Goal: Transaction & Acquisition: Purchase product/service

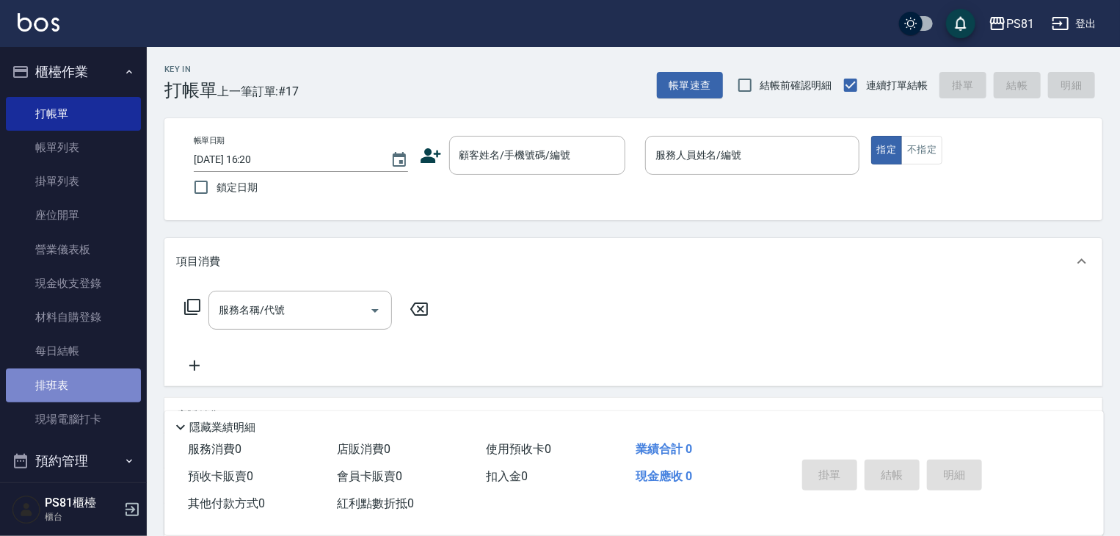
click at [76, 397] on link "排班表" at bounding box center [73, 385] width 135 height 34
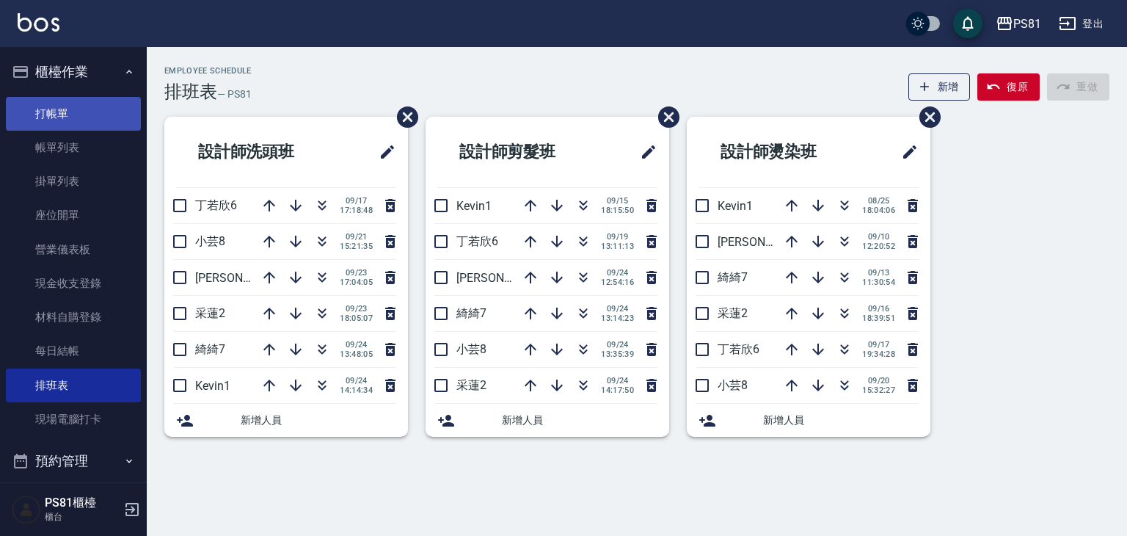
click at [27, 109] on link "打帳單" at bounding box center [73, 114] width 135 height 34
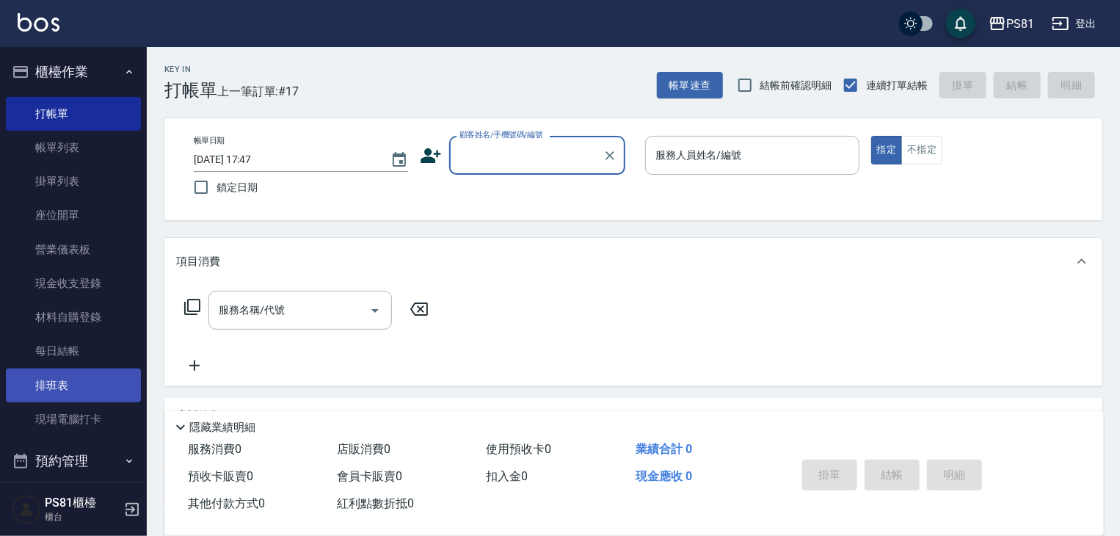
click at [40, 380] on link "排班表" at bounding box center [73, 385] width 135 height 34
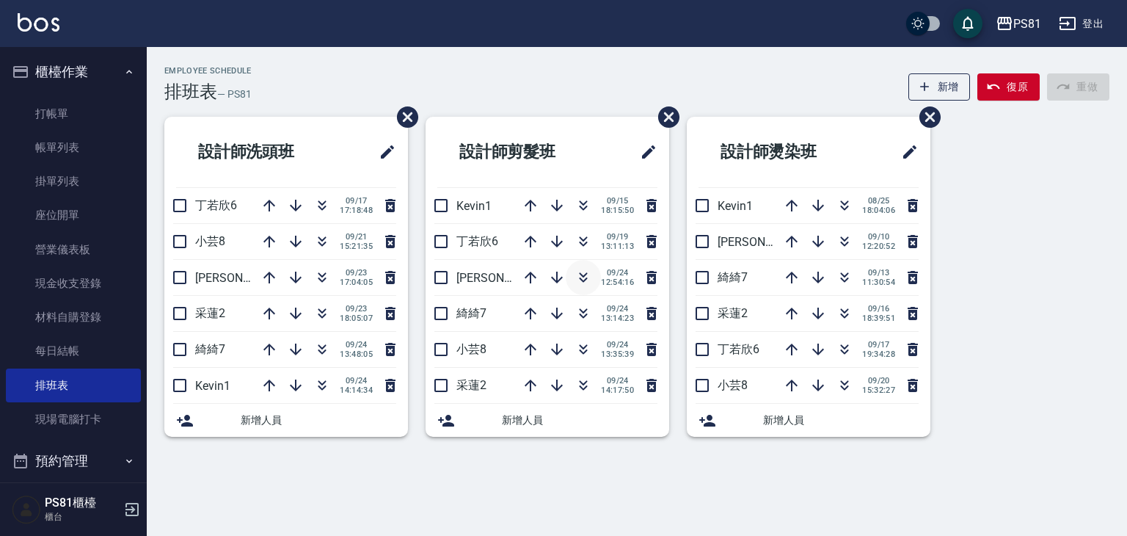
click at [584, 282] on icon "button" at bounding box center [584, 278] width 18 height 18
click at [67, 122] on link "打帳單" at bounding box center [73, 114] width 135 height 34
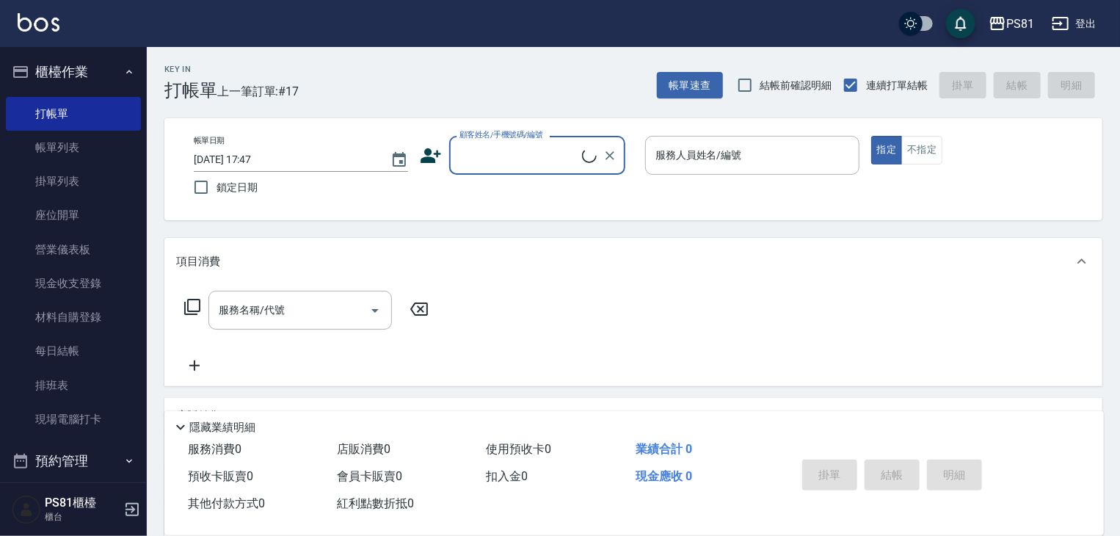
drag, startPoint x: 516, startPoint y: 144, endPoint x: 518, endPoint y: 153, distance: 9.8
click at [516, 144] on input "顧客姓名/手機號碼/編號" at bounding box center [519, 155] width 126 height 26
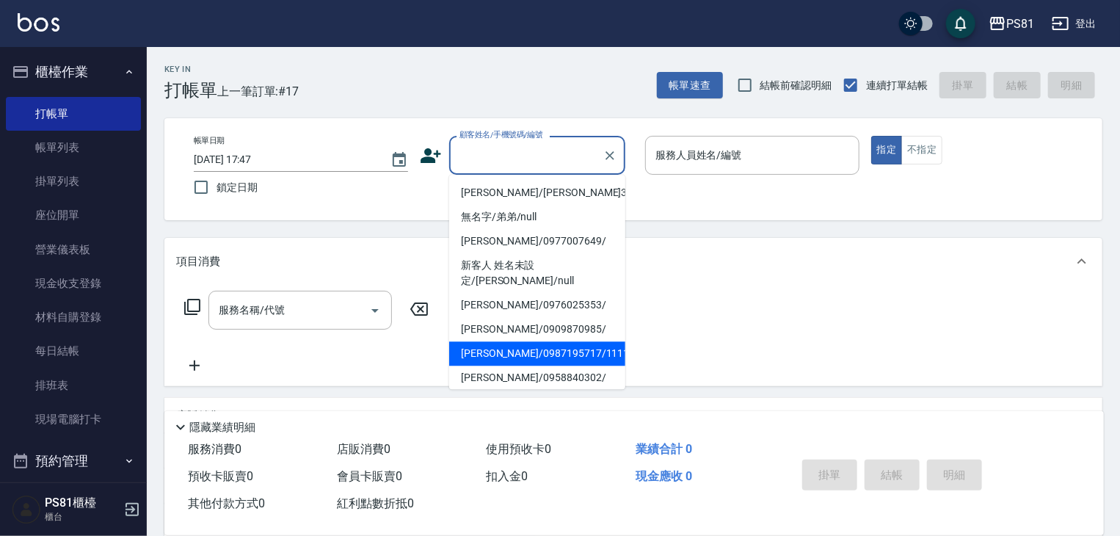
click at [558, 341] on li "[PERSON_NAME]/0987195717/111111" at bounding box center [537, 353] width 176 height 24
type input "[PERSON_NAME]/0987195717/111111"
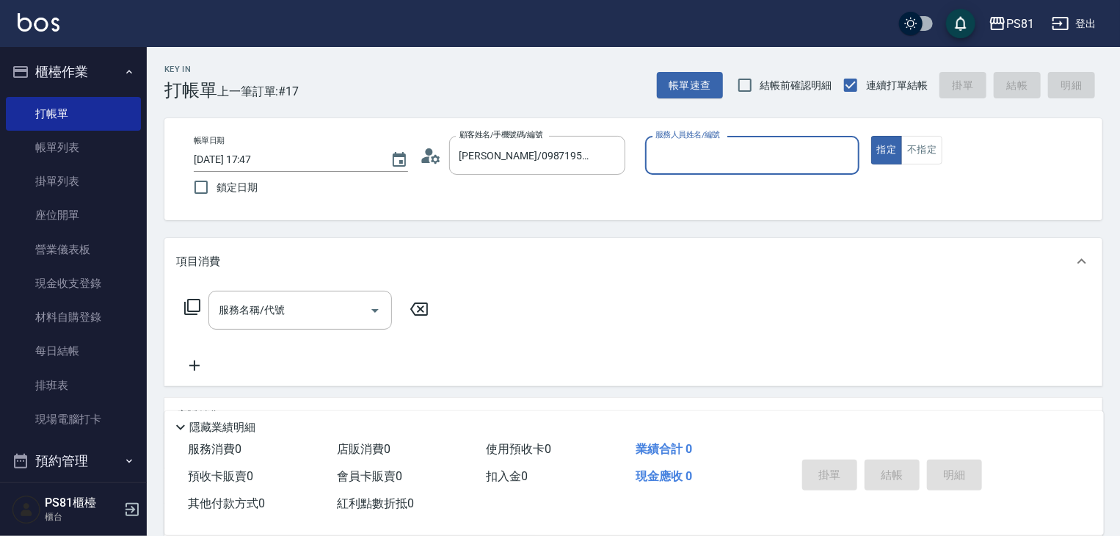
drag, startPoint x: 756, startPoint y: 142, endPoint x: 740, endPoint y: 161, distance: 24.5
click at [754, 142] on div "服務人員姓名/編號" at bounding box center [752, 155] width 214 height 39
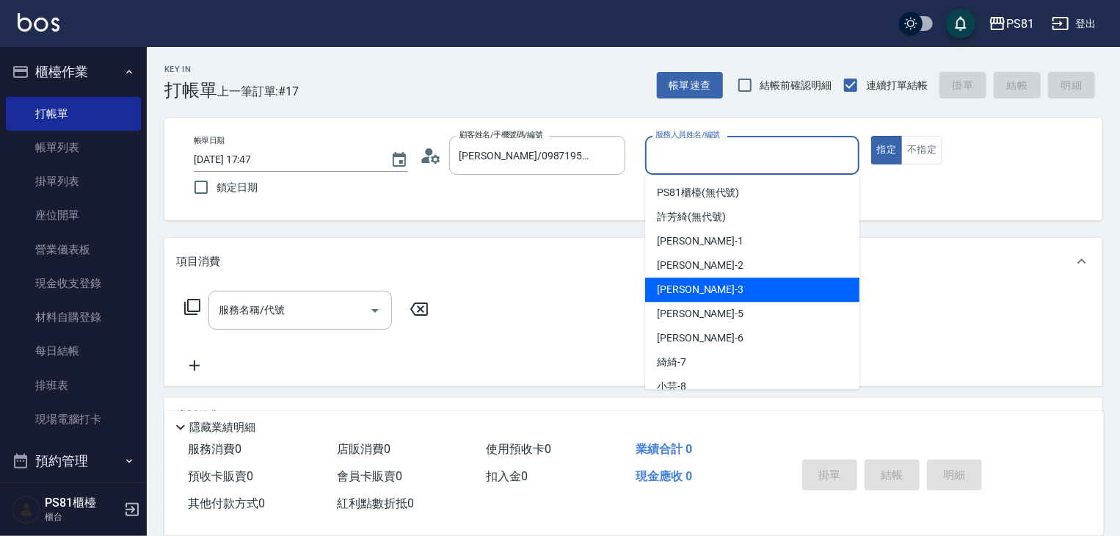
drag, startPoint x: 675, startPoint y: 291, endPoint x: 520, endPoint y: 310, distance: 156.0
click at [671, 292] on span "[PERSON_NAME] -3" at bounding box center [700, 289] width 87 height 15
type input "[PERSON_NAME]-3"
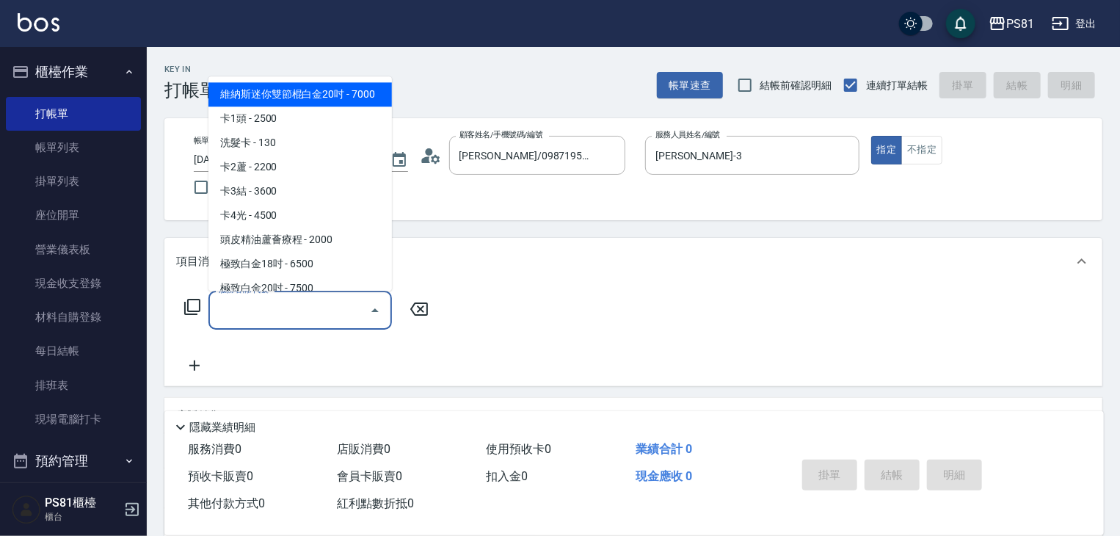
click at [235, 312] on input "服務名稱/代號" at bounding box center [289, 310] width 148 height 26
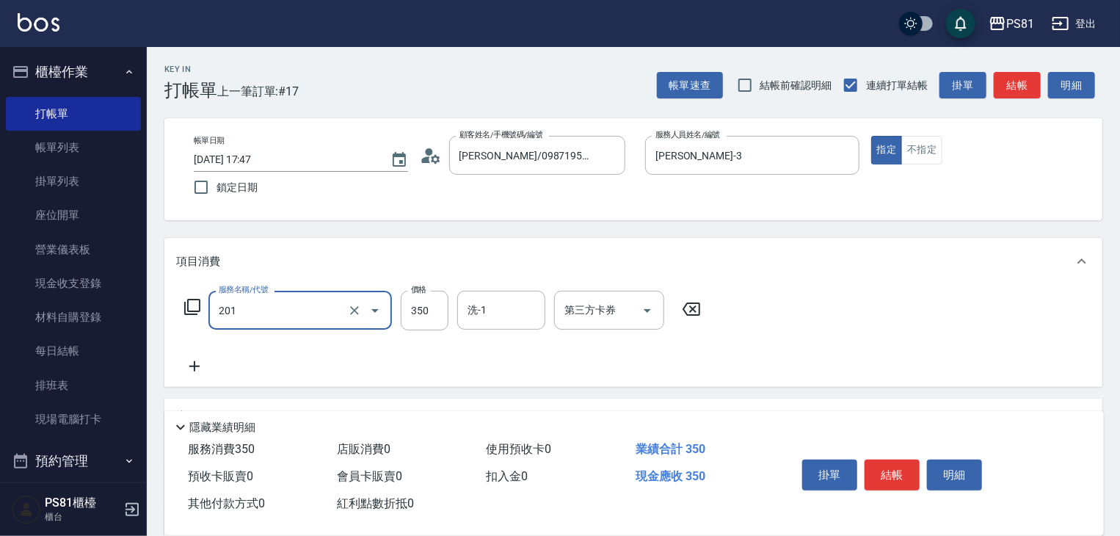
type input "洗剪350(201)"
click at [186, 372] on icon at bounding box center [194, 366] width 37 height 18
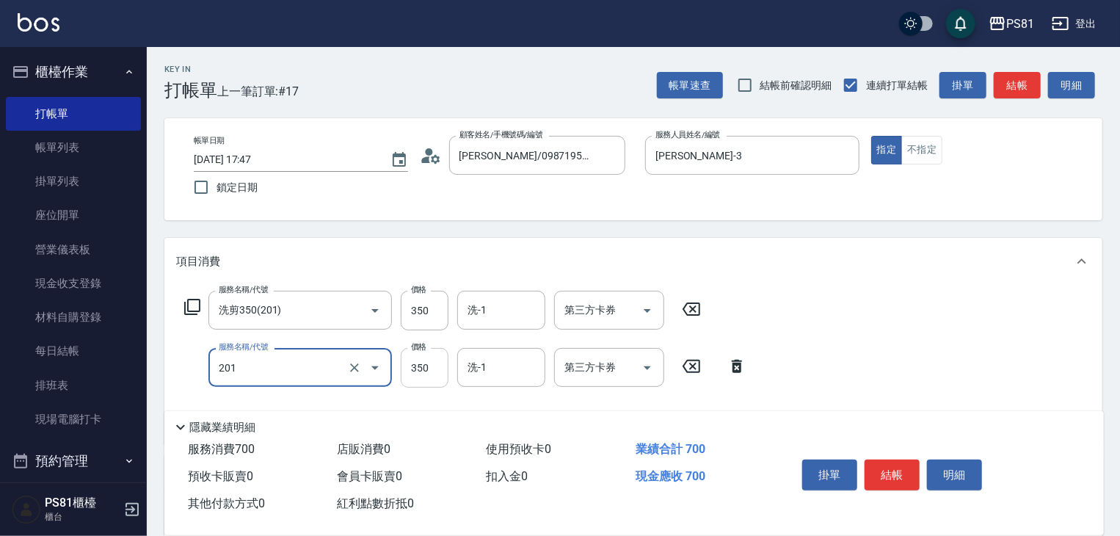
type input "洗剪350(201)"
click at [418, 362] on input "350" at bounding box center [425, 368] width 48 height 40
type input "300"
click at [914, 464] on button "結帳" at bounding box center [891, 474] width 55 height 31
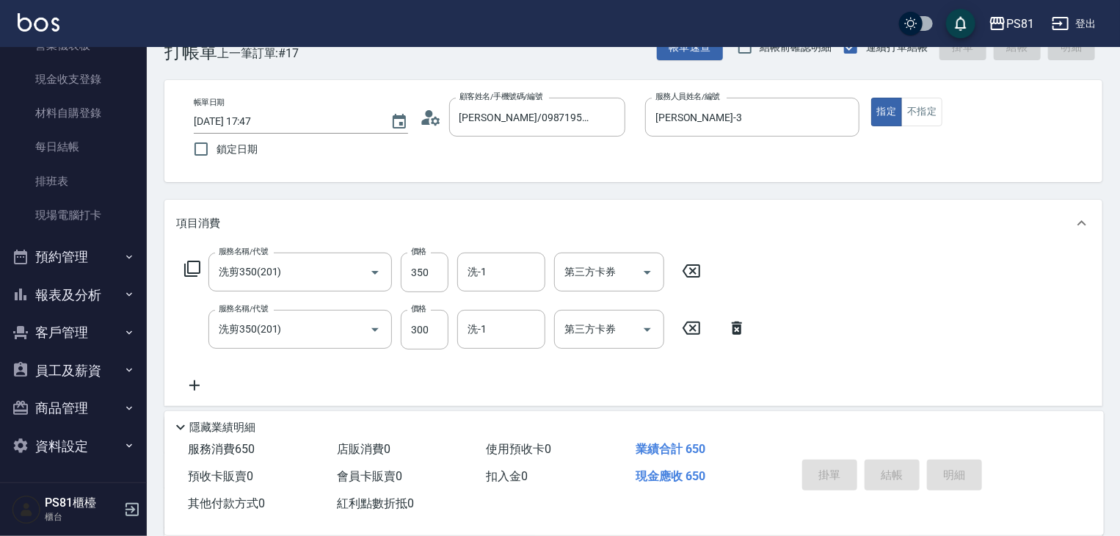
scroll to position [73, 0]
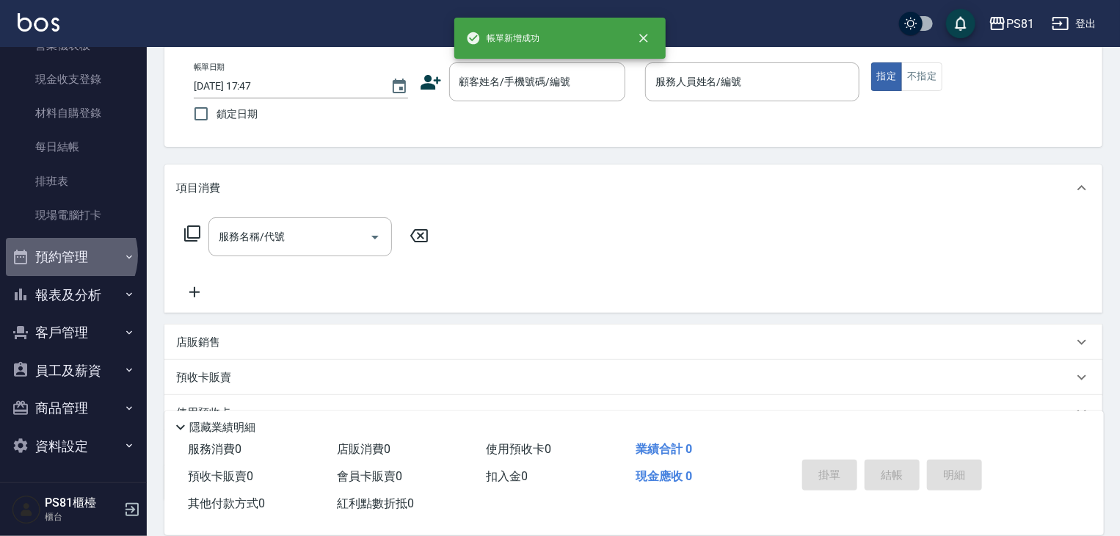
click at [70, 255] on button "預約管理" at bounding box center [73, 257] width 135 height 38
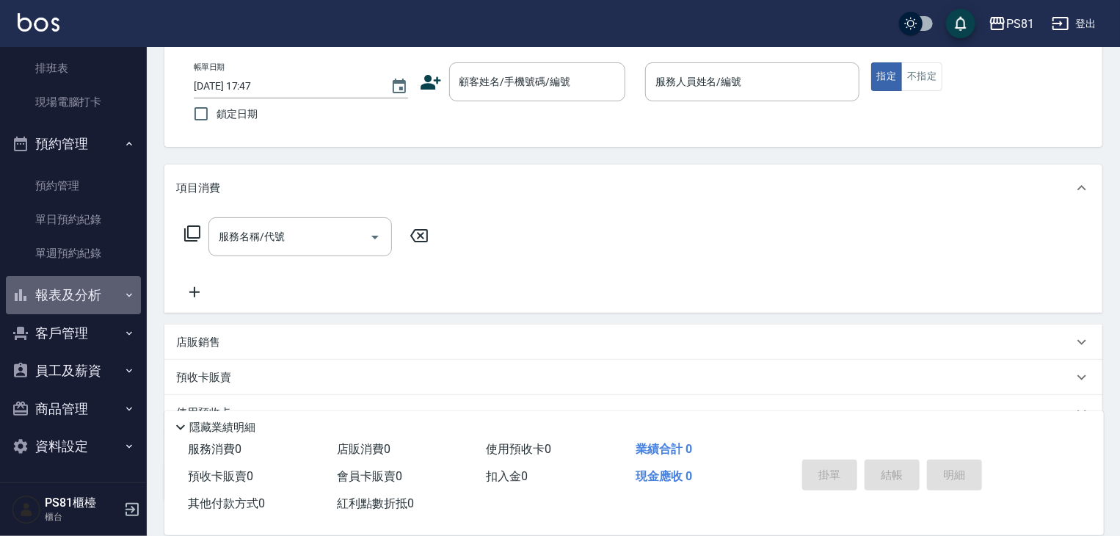
click at [102, 304] on button "報表及分析" at bounding box center [73, 295] width 135 height 38
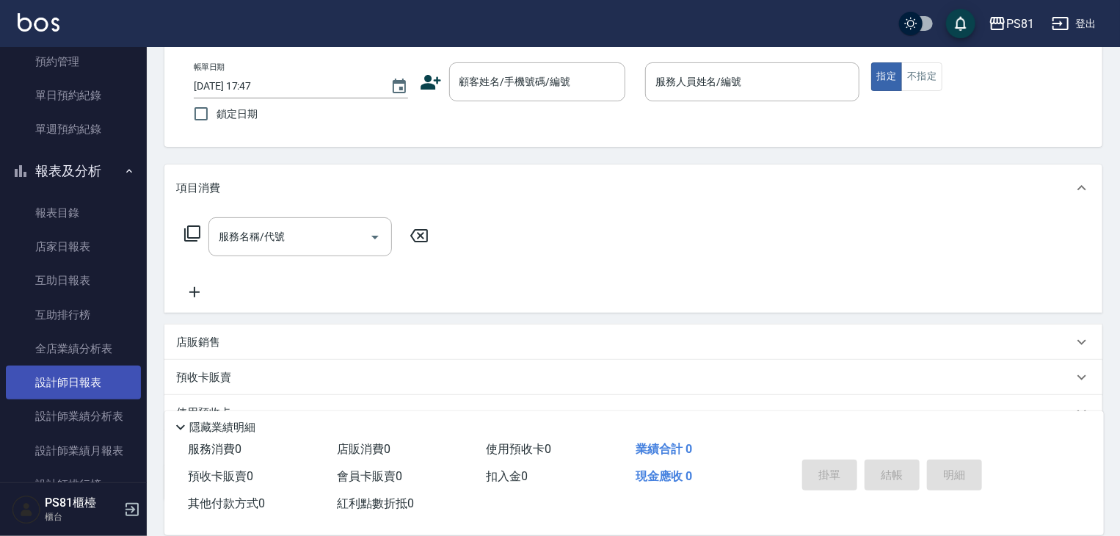
scroll to position [696, 0]
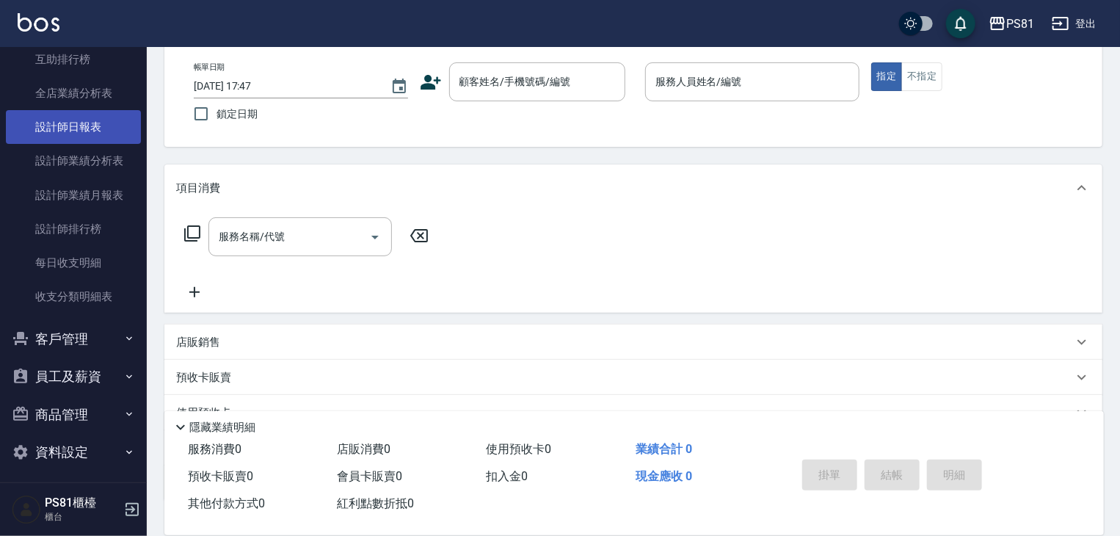
click at [92, 127] on link "設計師日報表" at bounding box center [73, 127] width 135 height 34
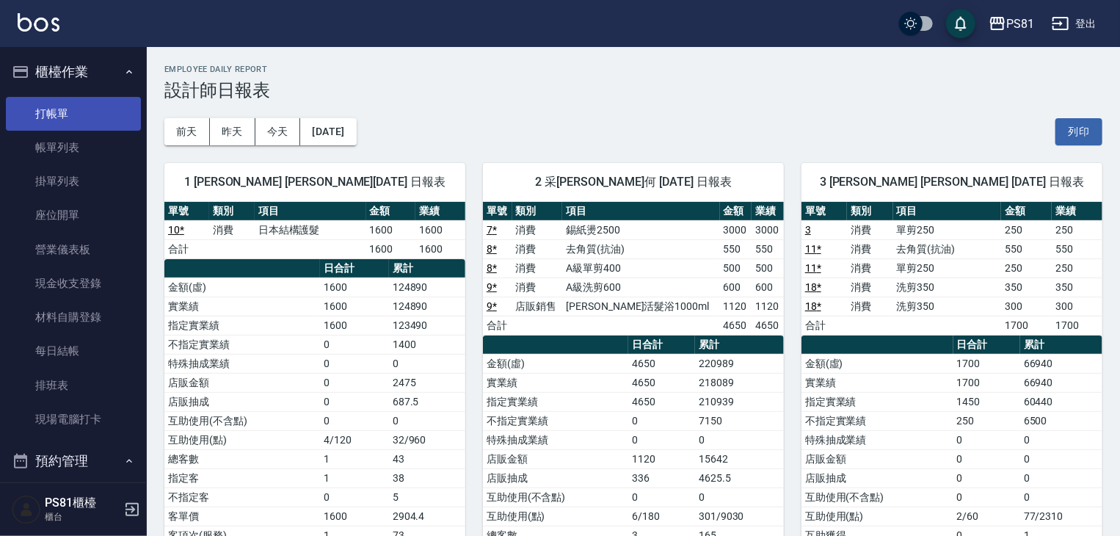
click at [82, 112] on link "打帳單" at bounding box center [73, 114] width 135 height 34
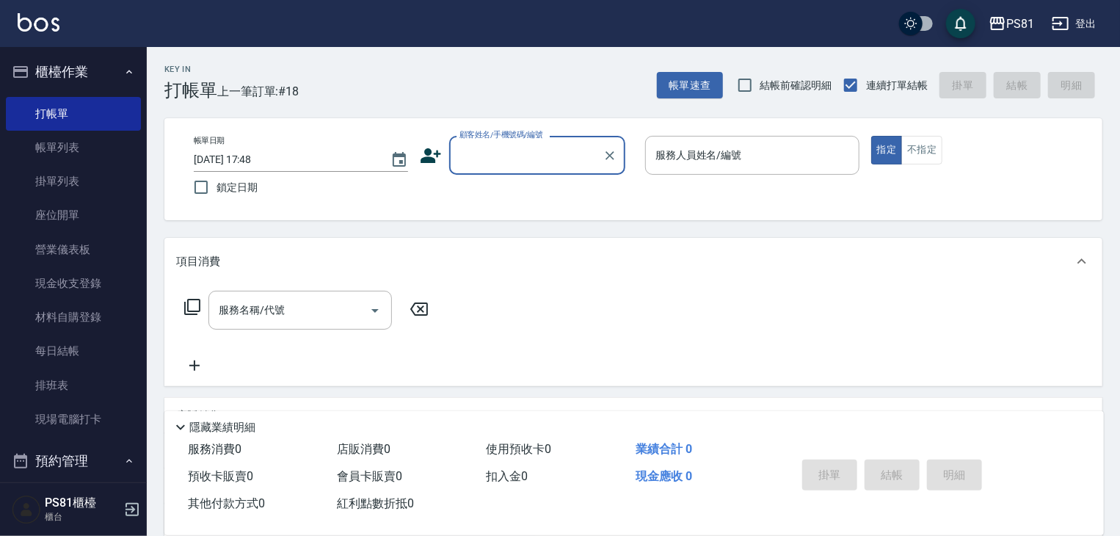
click at [561, 153] on input "顧客姓名/手機號碼/編號" at bounding box center [526, 155] width 141 height 26
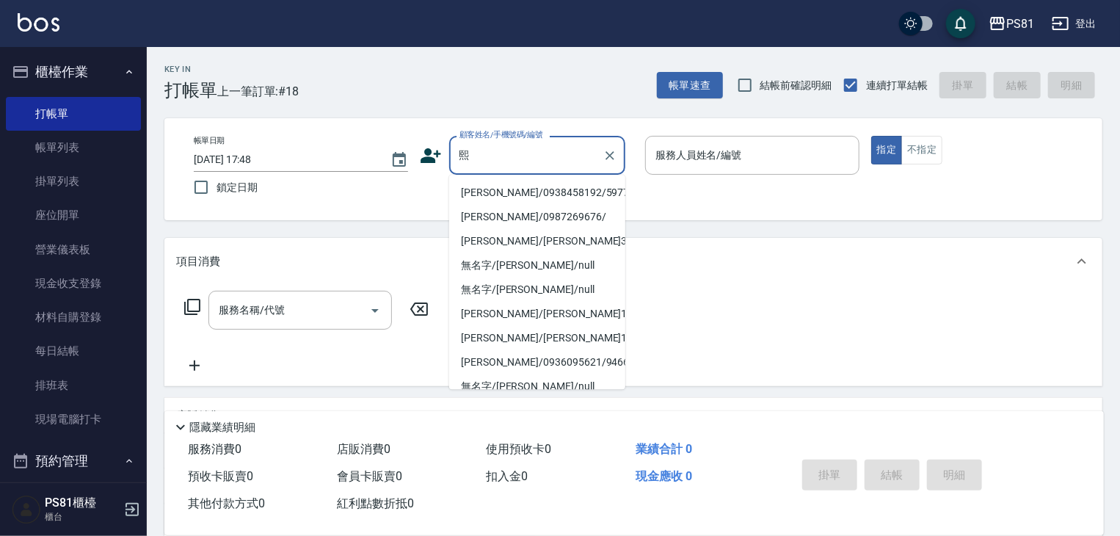
type input "[PERSON_NAME]/0938458192/5977"
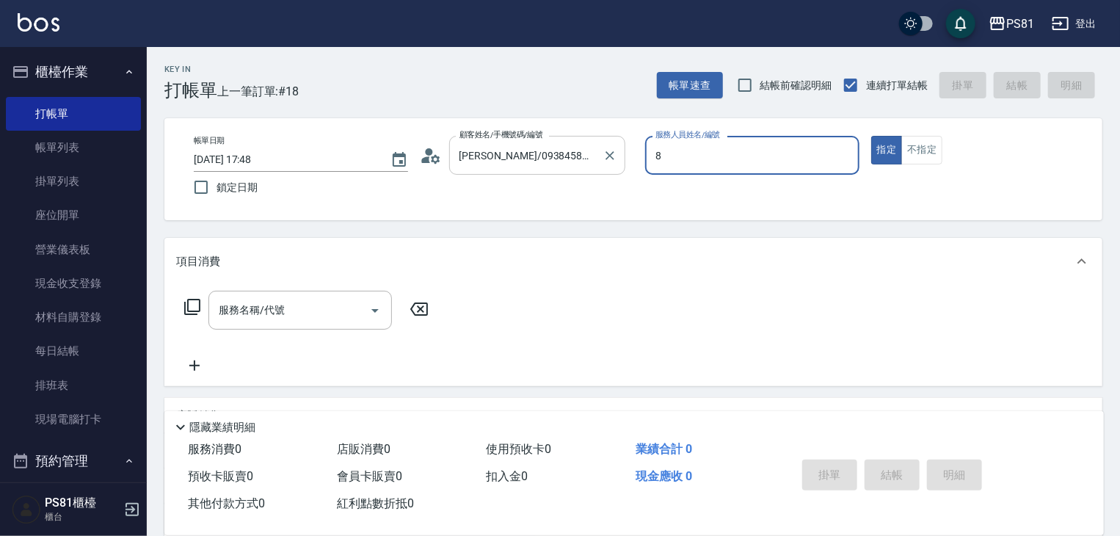
type input "小芸-8"
type button "true"
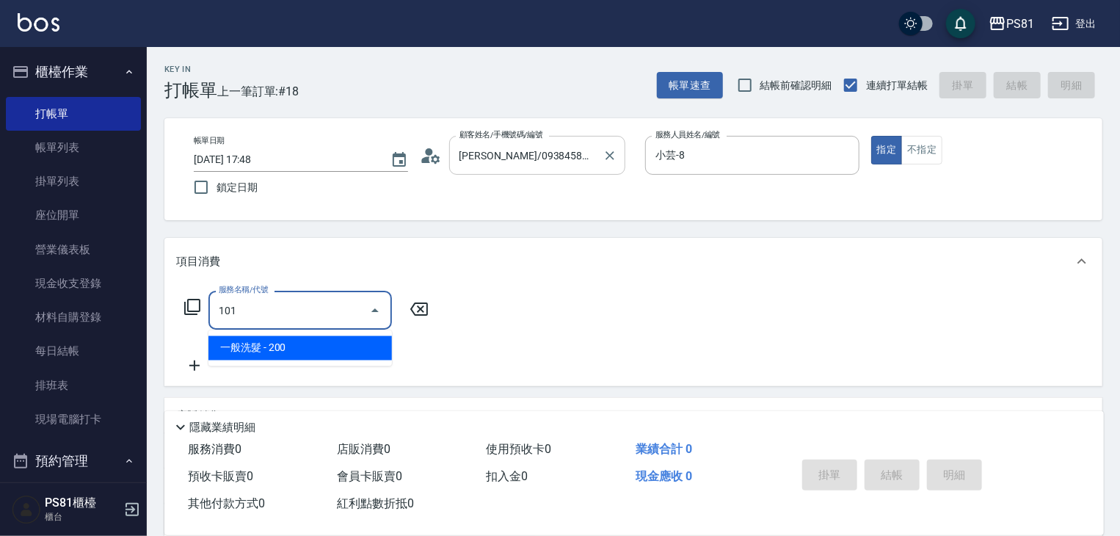
type input "一般洗髮(101)"
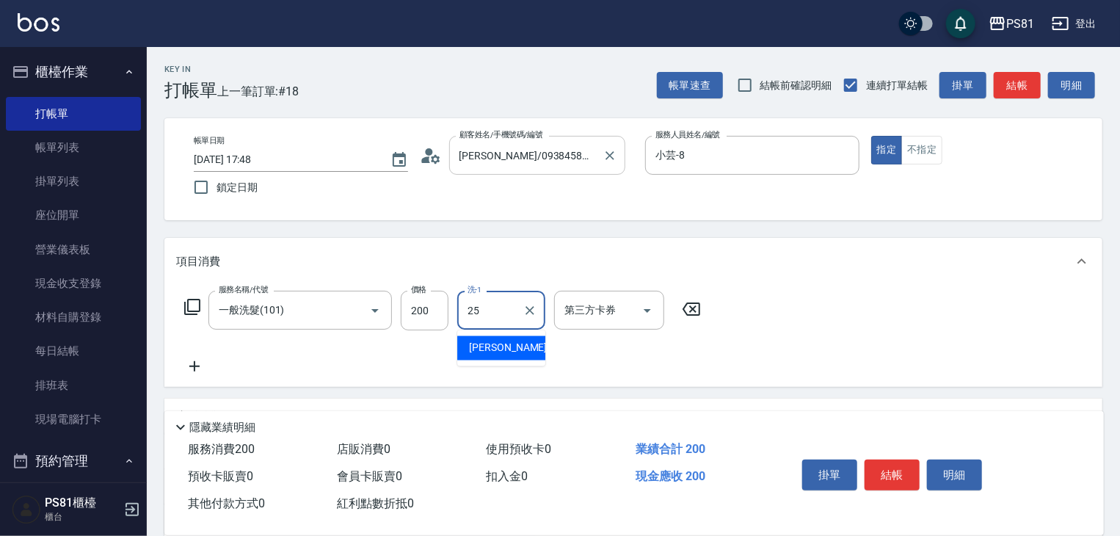
type input "妮可-25"
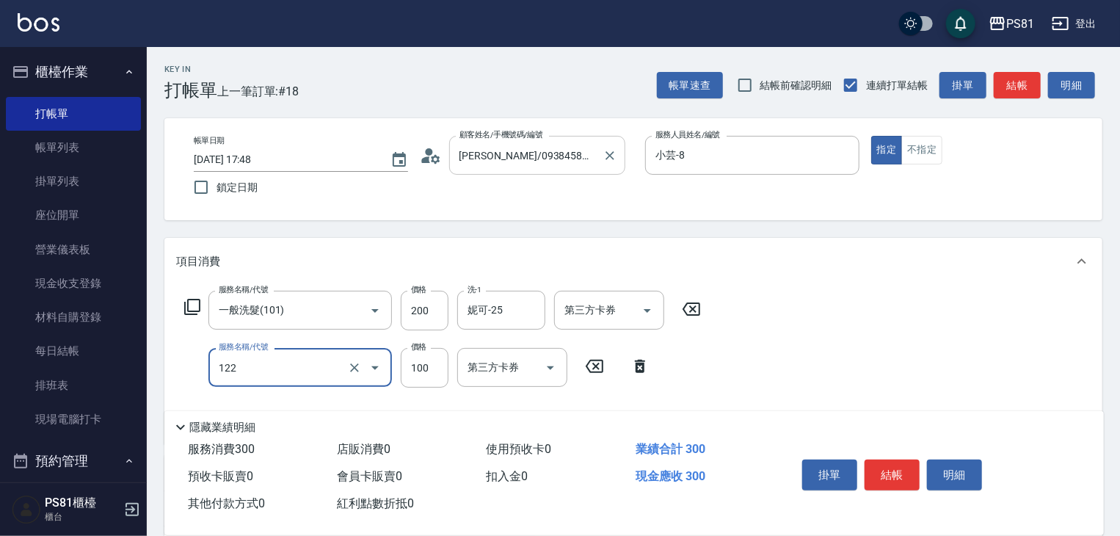
type input "電棒造型(122)"
click at [906, 459] on button "結帳" at bounding box center [891, 474] width 55 height 31
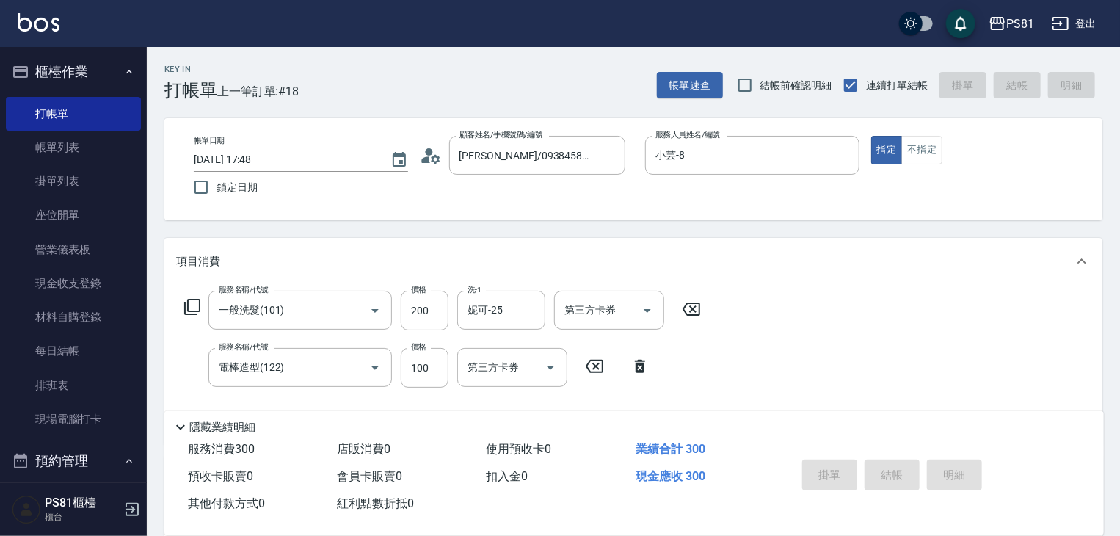
type input "[DATE] 17:59"
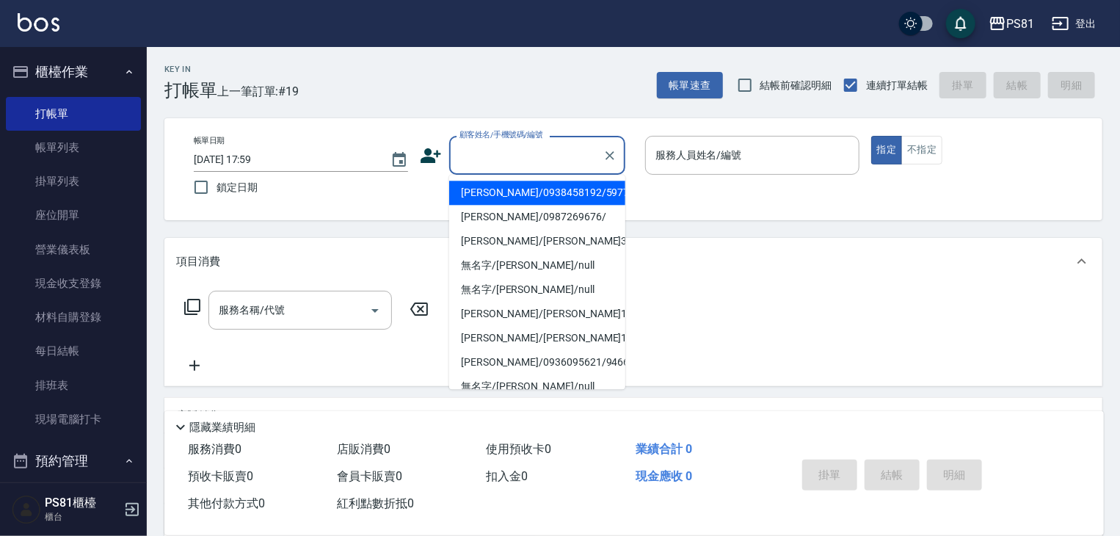
click at [530, 155] on input "顧客姓名/手機號碼/編號" at bounding box center [526, 155] width 141 height 26
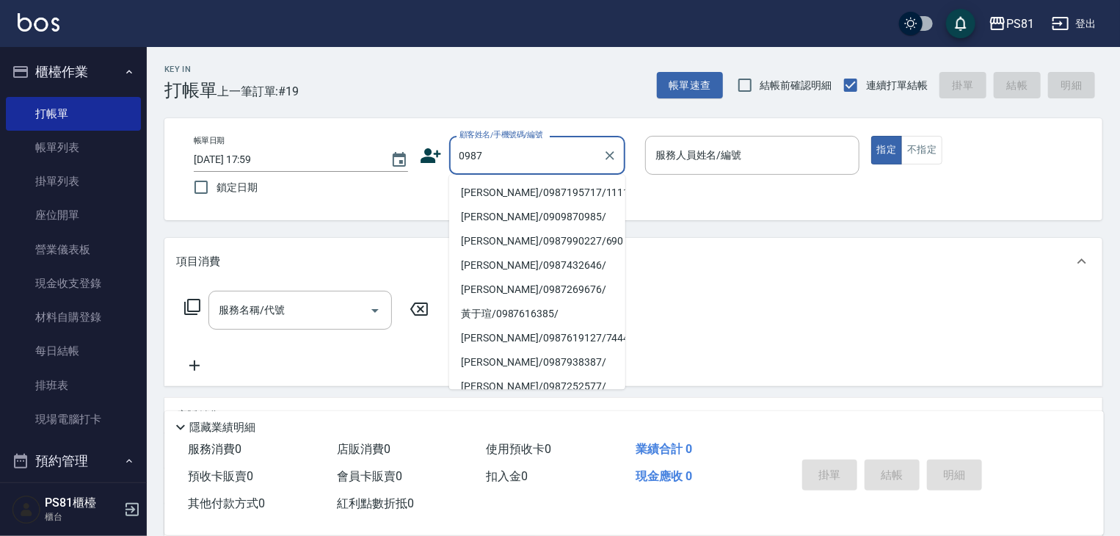
click at [532, 183] on li "[PERSON_NAME]/0987195717/111111" at bounding box center [537, 193] width 176 height 24
type input "[PERSON_NAME]/0987195717/111111"
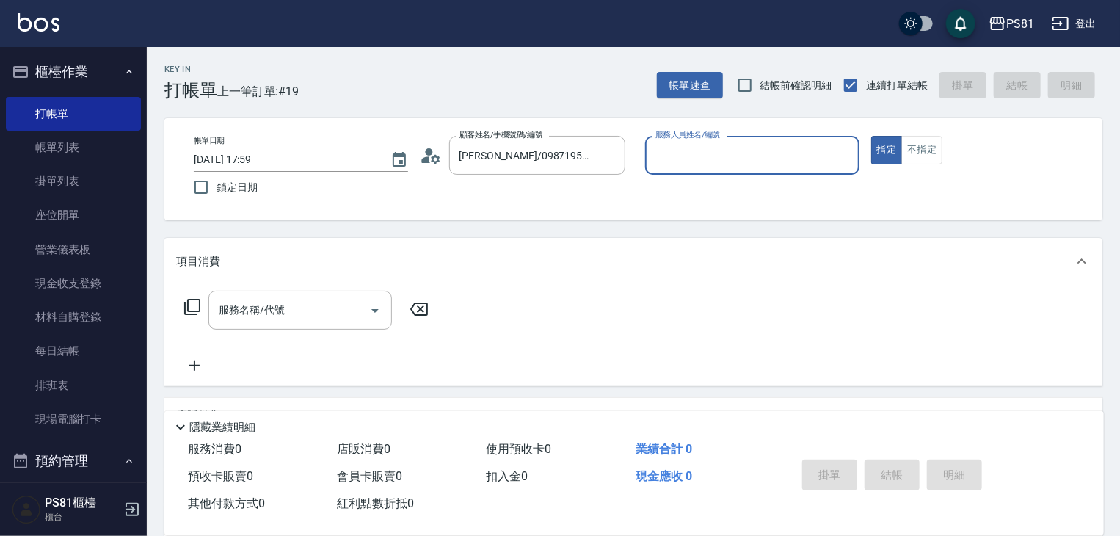
click at [669, 150] on input "服務人員姓名/編號" at bounding box center [752, 155] width 201 height 26
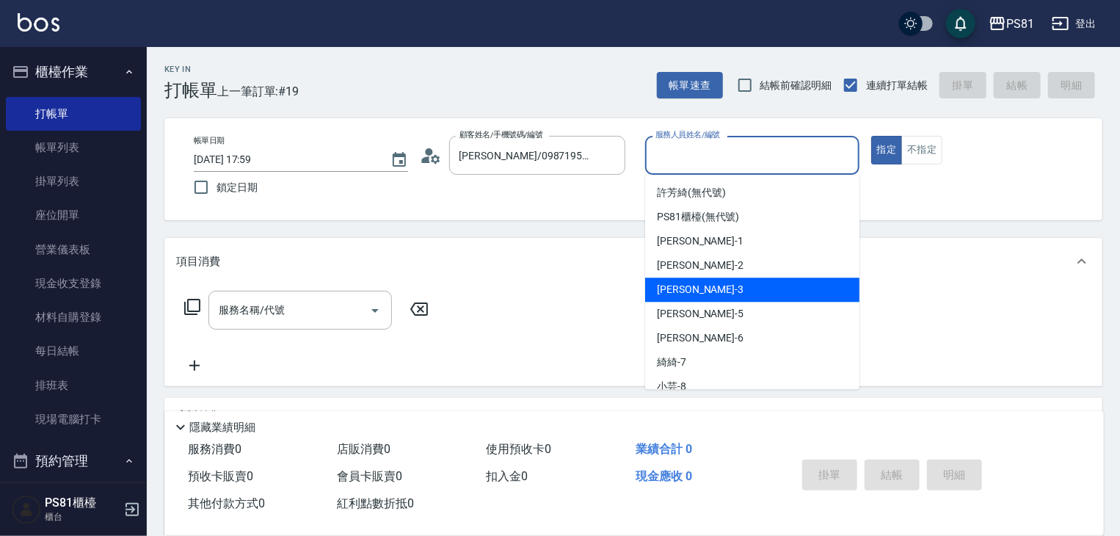
click at [717, 285] on div "[PERSON_NAME] -3" at bounding box center [752, 289] width 214 height 24
type input "[PERSON_NAME]-3"
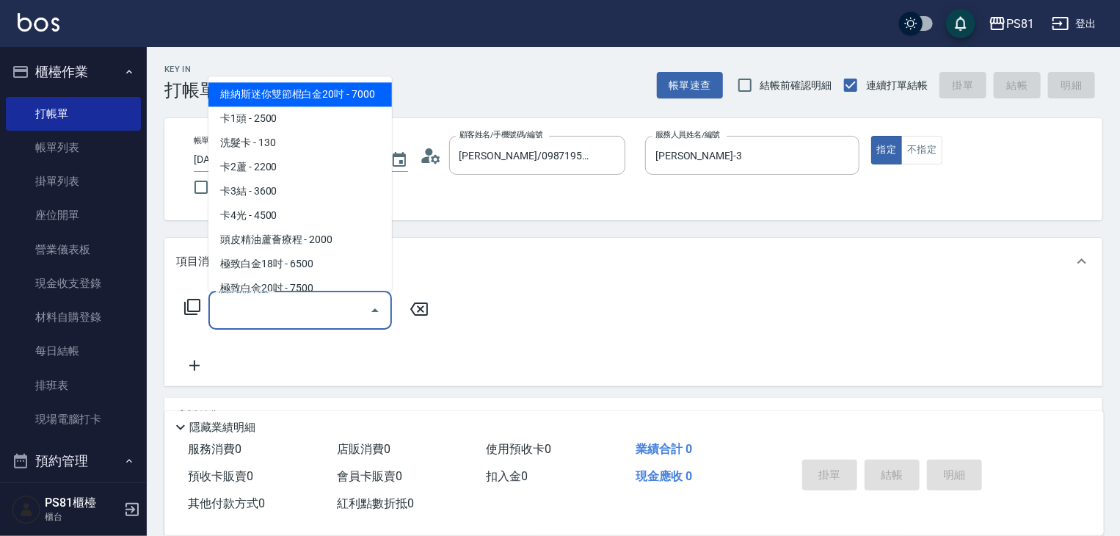
click at [303, 310] on input "服務名稱/代號" at bounding box center [289, 310] width 148 height 26
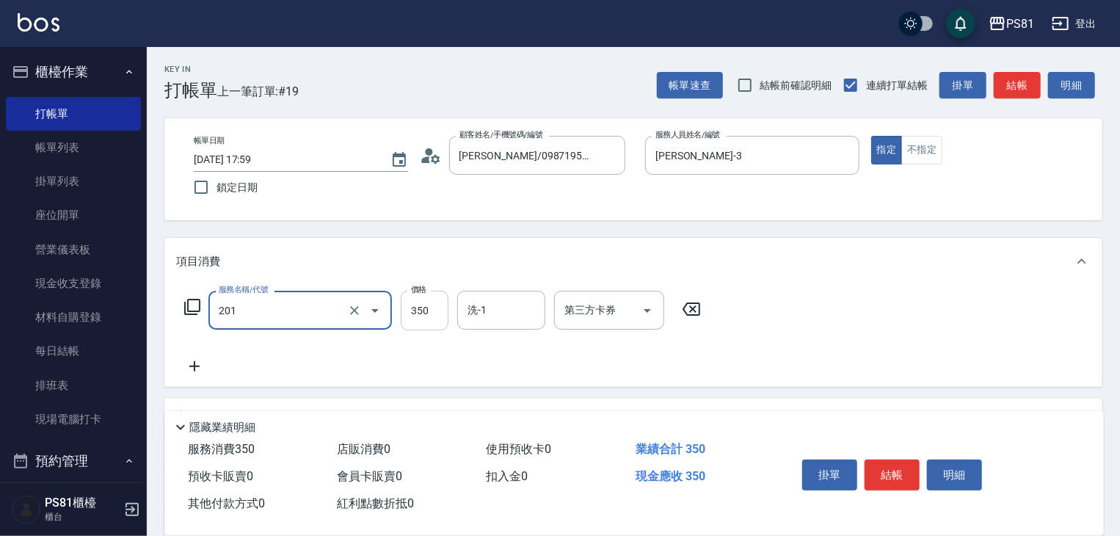
type input "洗剪350(201)"
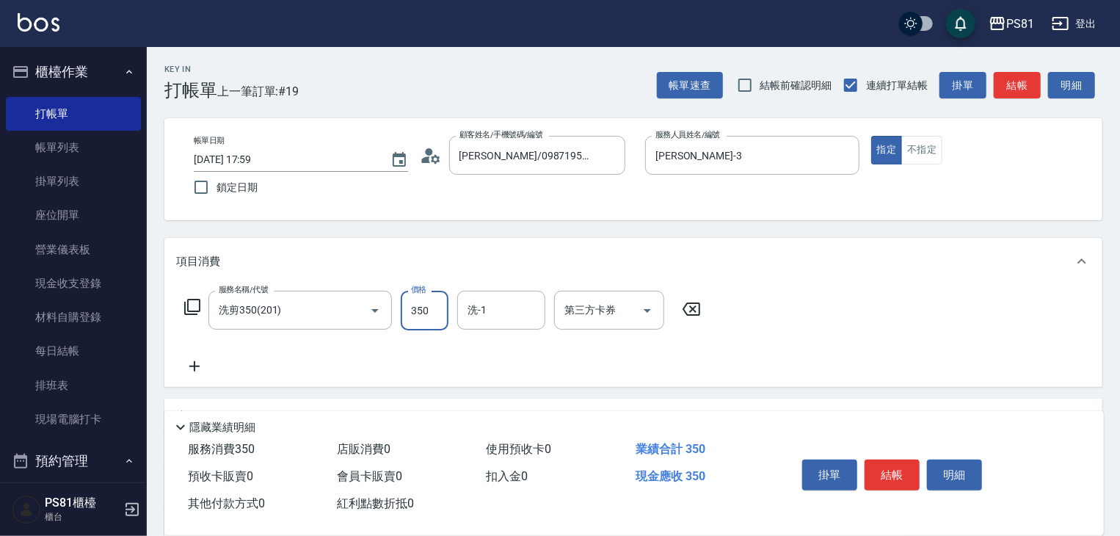
click at [414, 310] on input "350" at bounding box center [425, 311] width 48 height 40
type input "500"
click at [876, 465] on button "結帳" at bounding box center [891, 474] width 55 height 31
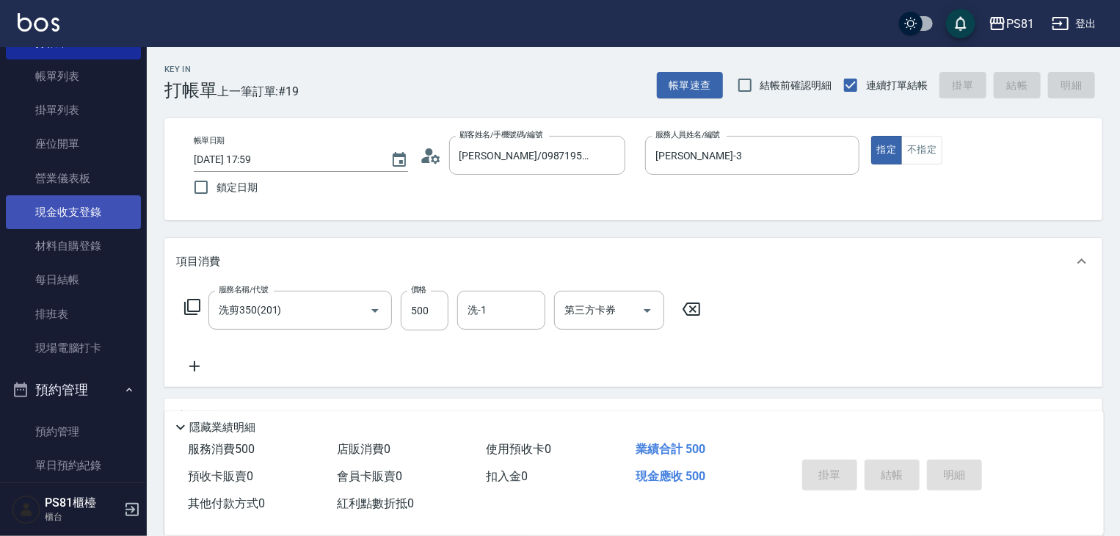
type input "[DATE] 18:20"
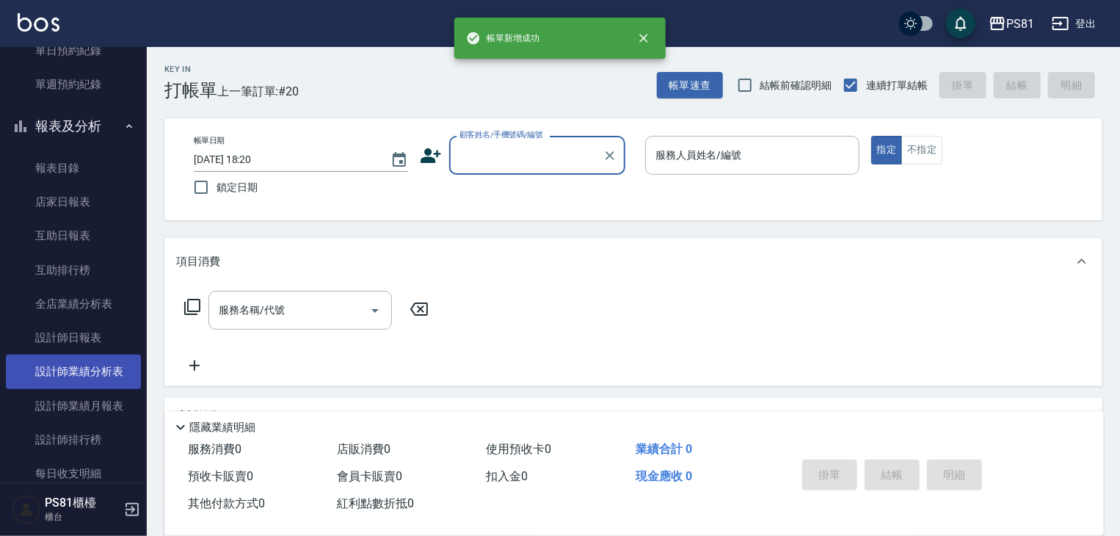
scroll to position [660, 0]
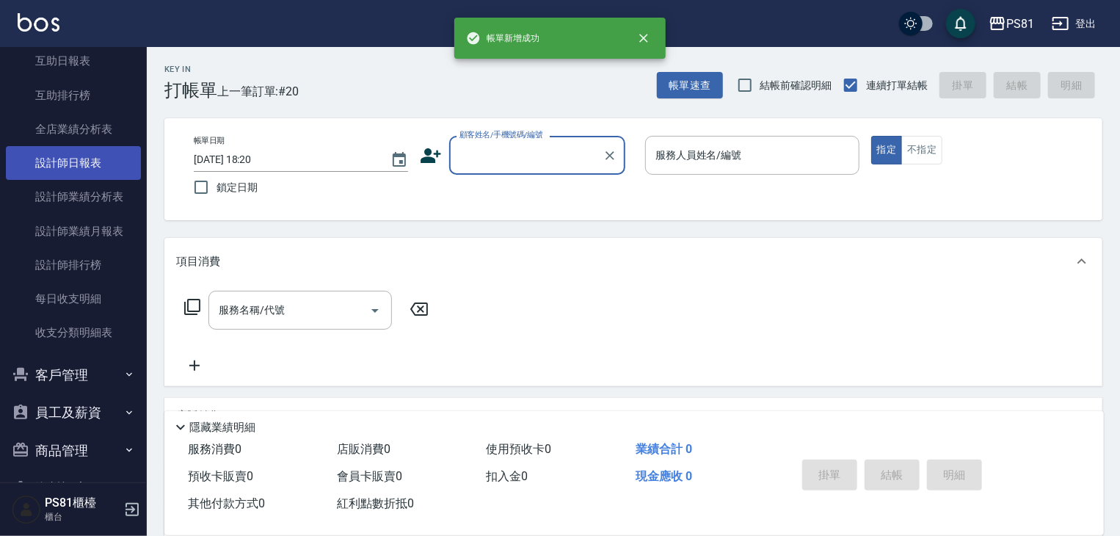
click at [76, 151] on link "設計師日報表" at bounding box center [73, 163] width 135 height 34
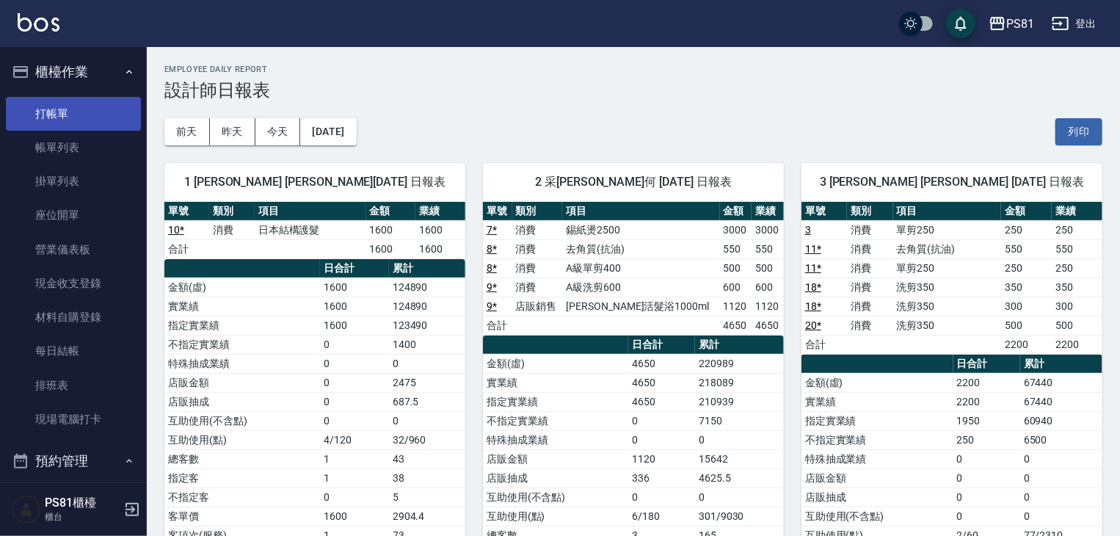
click at [81, 107] on link "打帳單" at bounding box center [73, 114] width 135 height 34
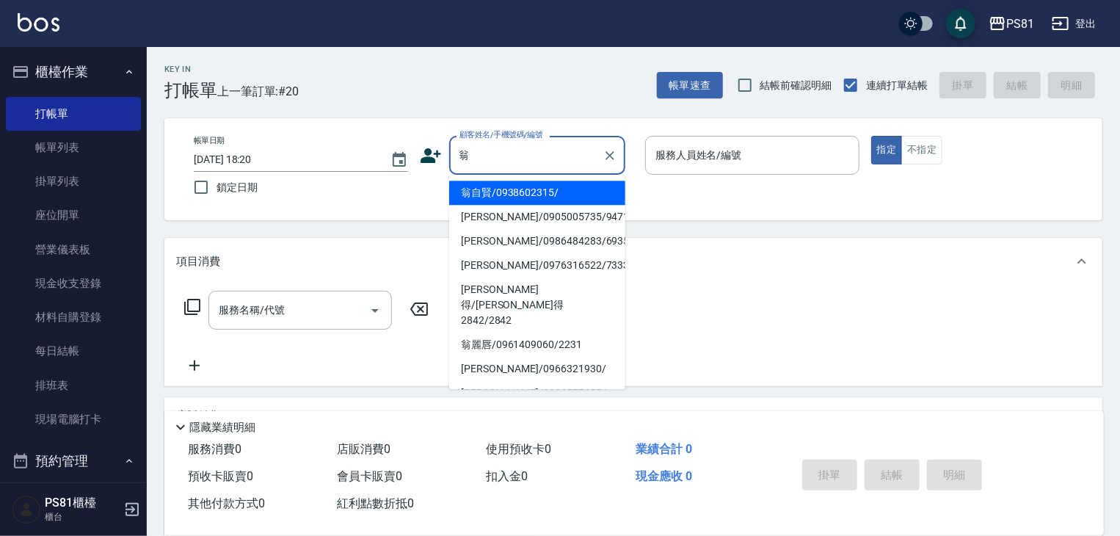
click at [550, 189] on li "翁自賢/0938602315/" at bounding box center [537, 193] width 176 height 24
type input "翁自賢/0938602315/"
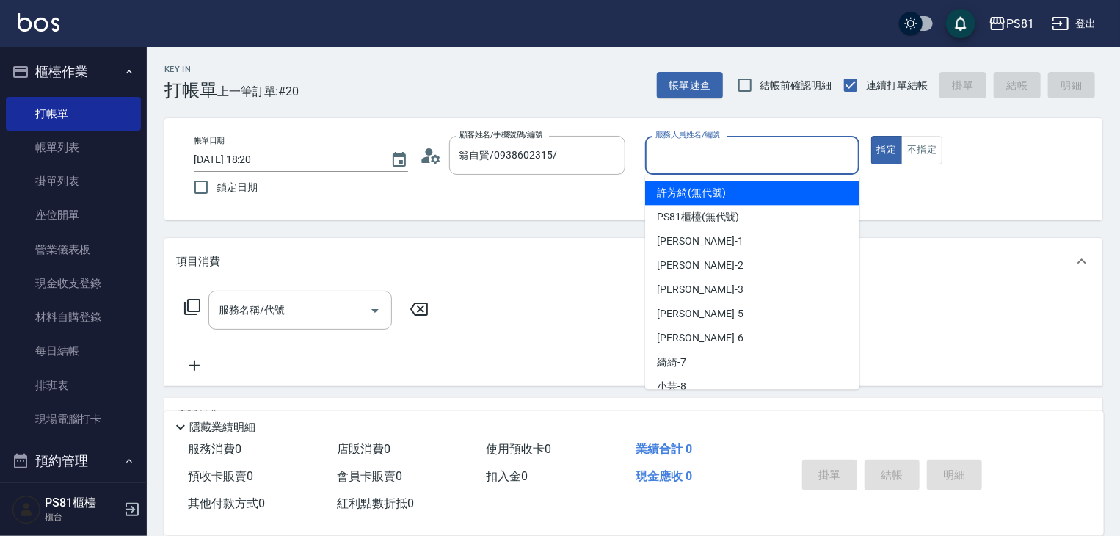
click at [766, 156] on input "服務人員姓名/編號" at bounding box center [752, 155] width 201 height 26
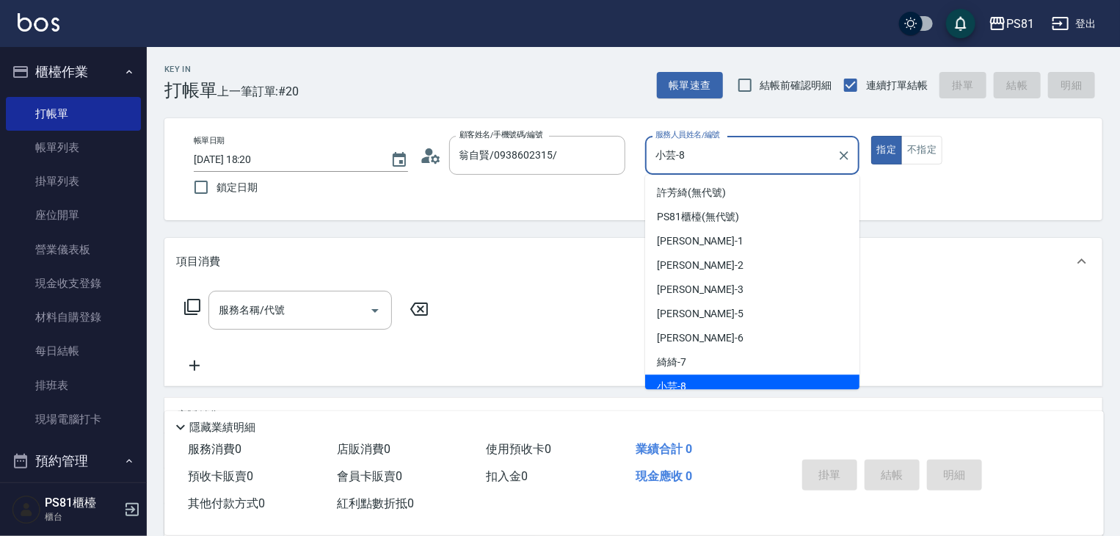
scroll to position [9, 0]
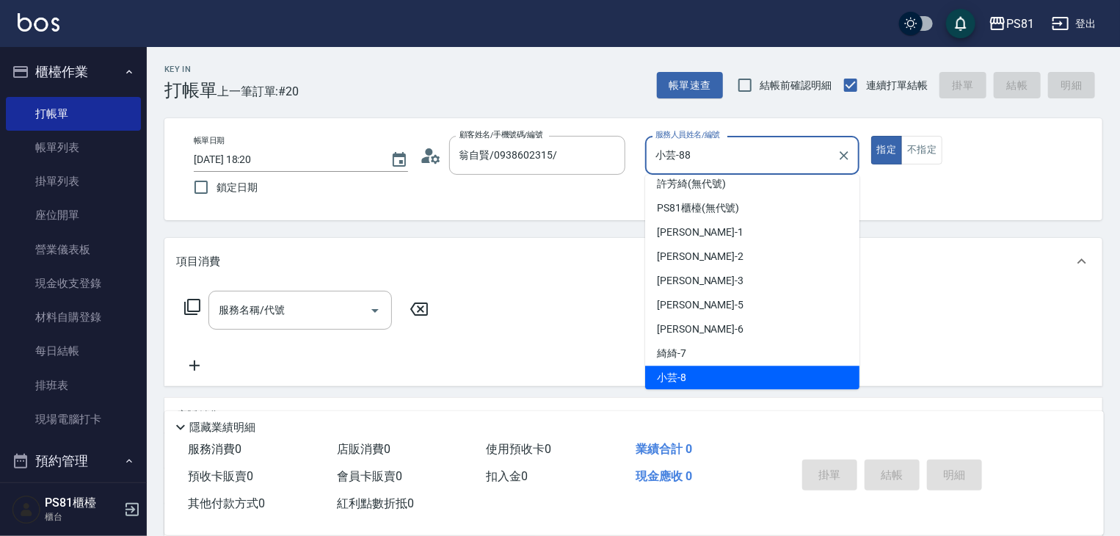
click at [871, 136] on button "指定" at bounding box center [887, 150] width 32 height 29
type input "小芸-8"
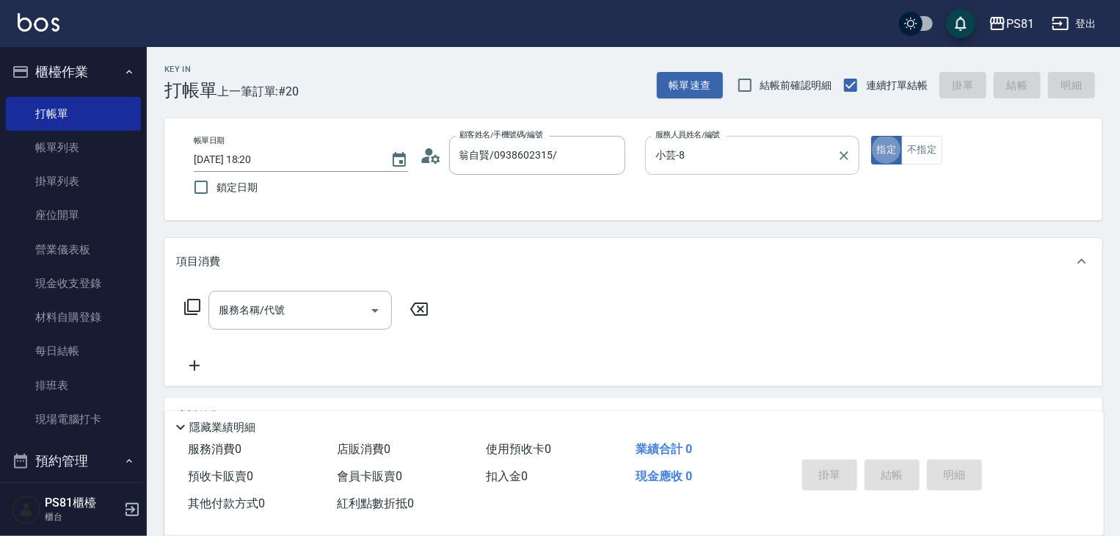
type button "true"
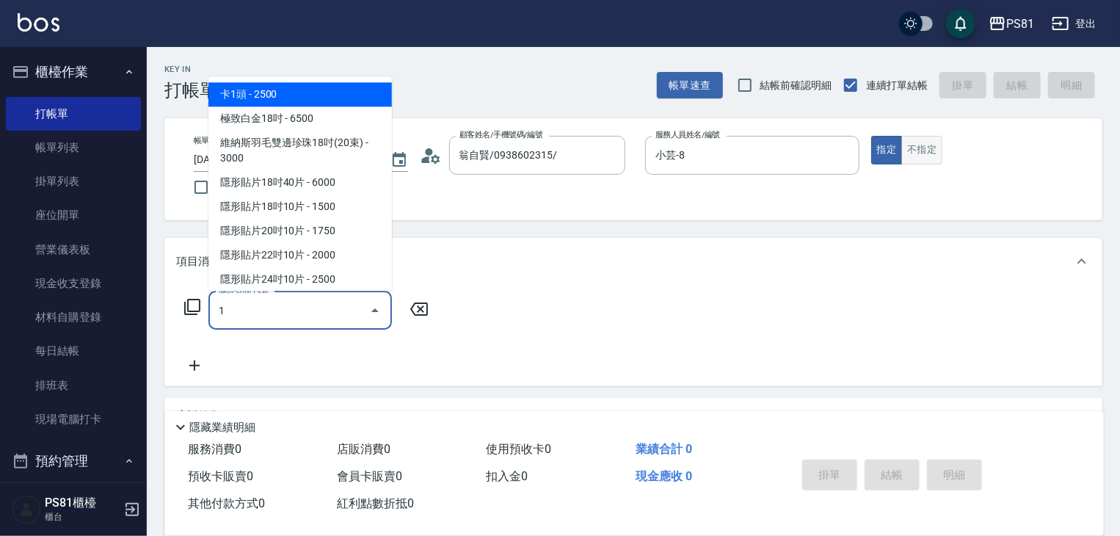
type input "1"
click at [918, 151] on button "不指定" at bounding box center [921, 150] width 41 height 29
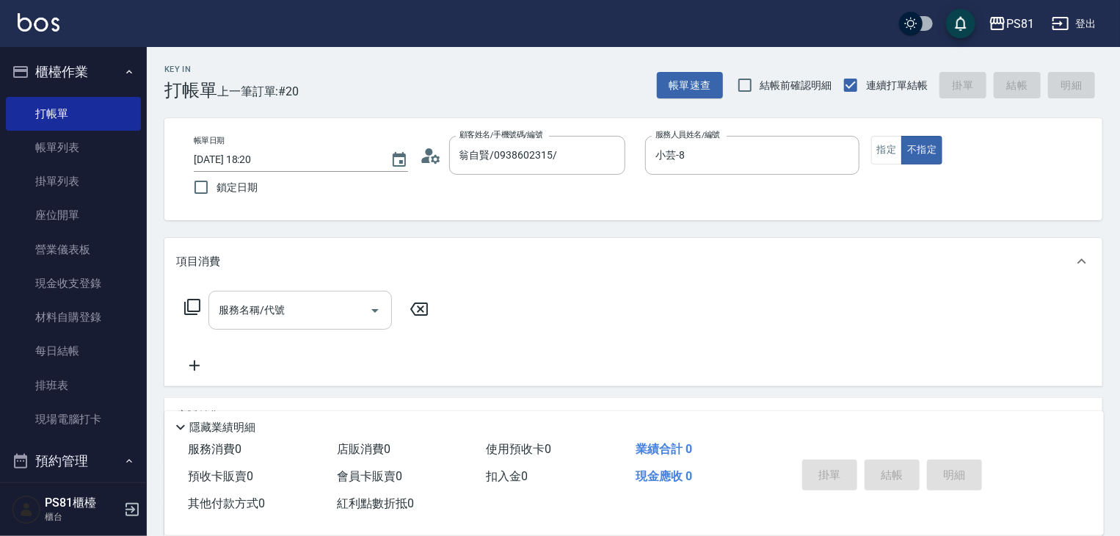
drag, startPoint x: 322, startPoint y: 335, endPoint x: 329, endPoint y: 318, distance: 17.4
click at [329, 319] on div "服務名稱/代號 服務名稱/代號" at bounding box center [306, 333] width 261 height 84
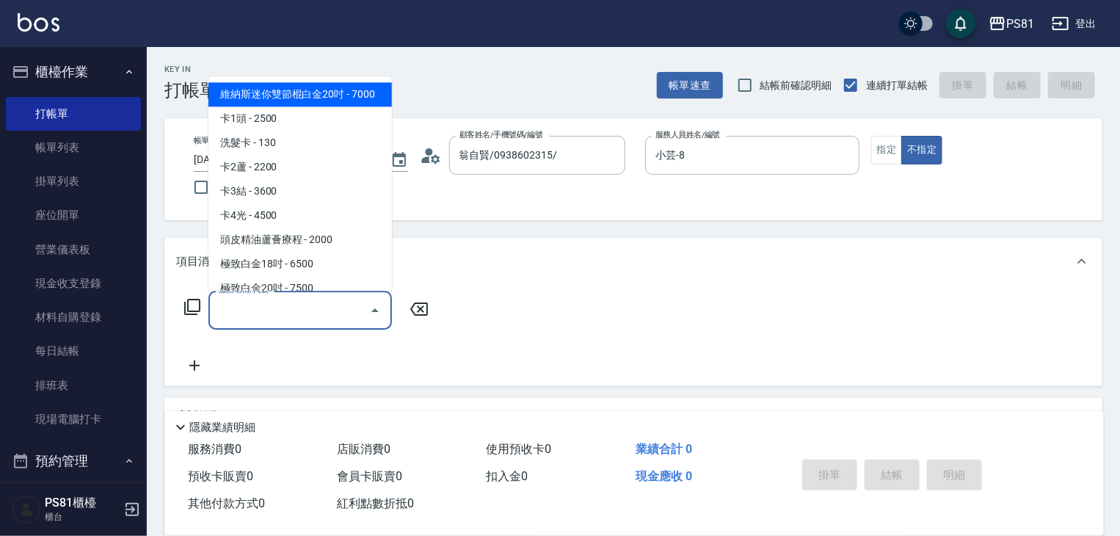
type input "維納斯迷你雙節棍白金20吋"
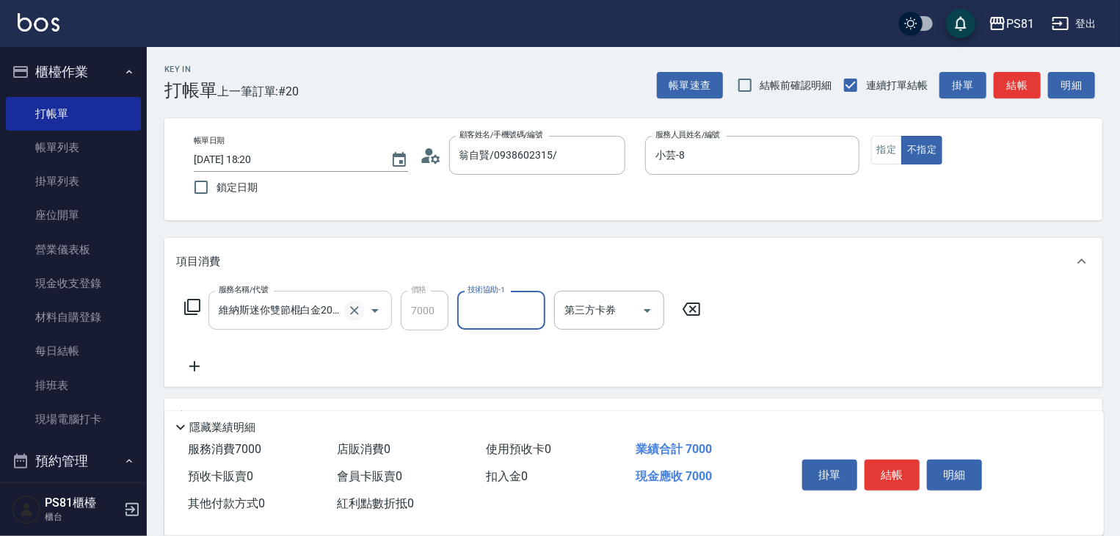
click at [355, 312] on icon "Clear" at bounding box center [354, 310] width 15 height 15
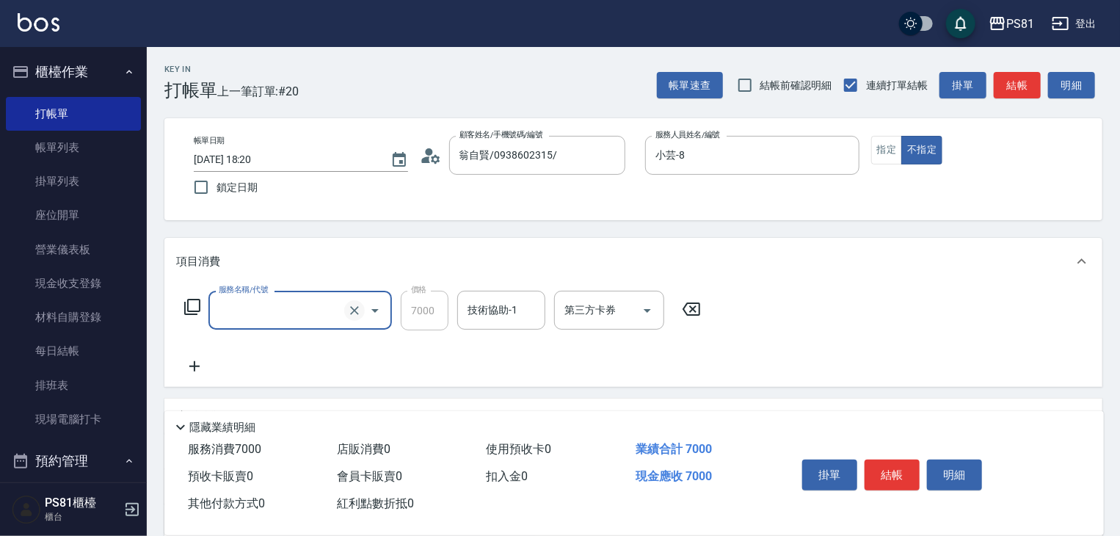
scroll to position [0, 0]
click at [351, 311] on icon "Clear" at bounding box center [354, 310] width 15 height 15
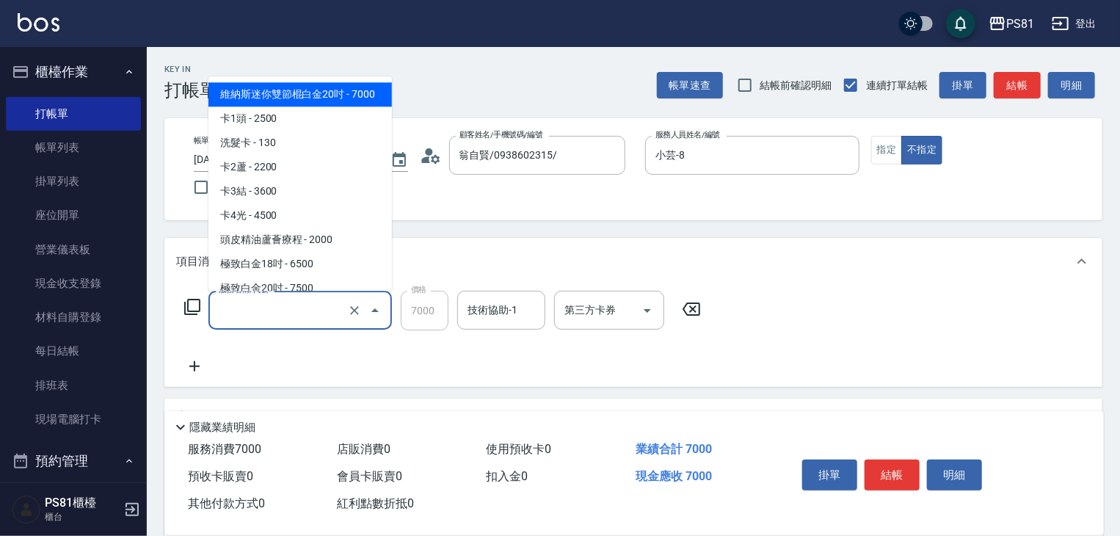
click at [315, 304] on input "服務名稱/代號" at bounding box center [279, 310] width 129 height 26
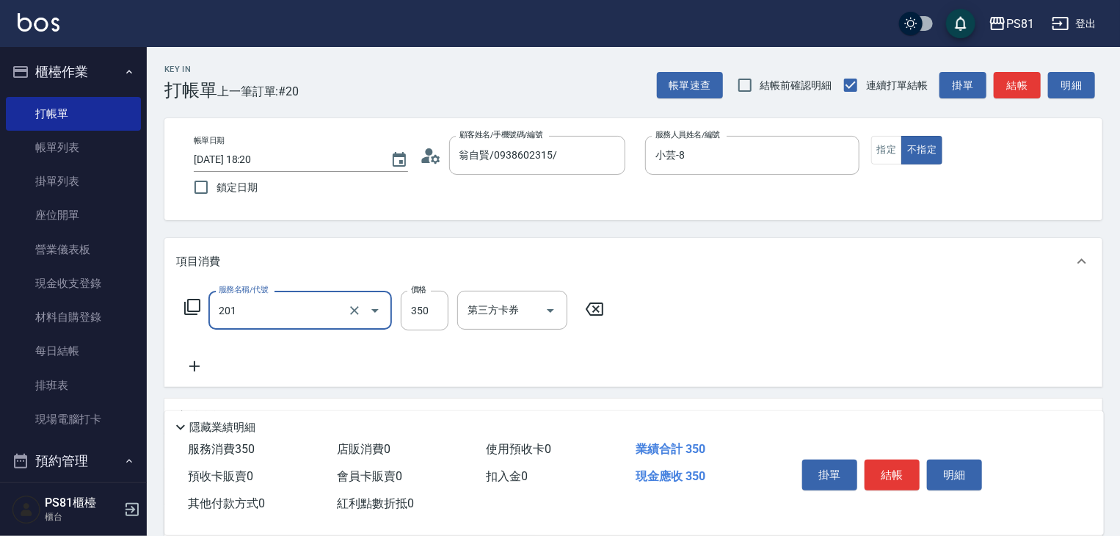
type input "洗剪350(201)"
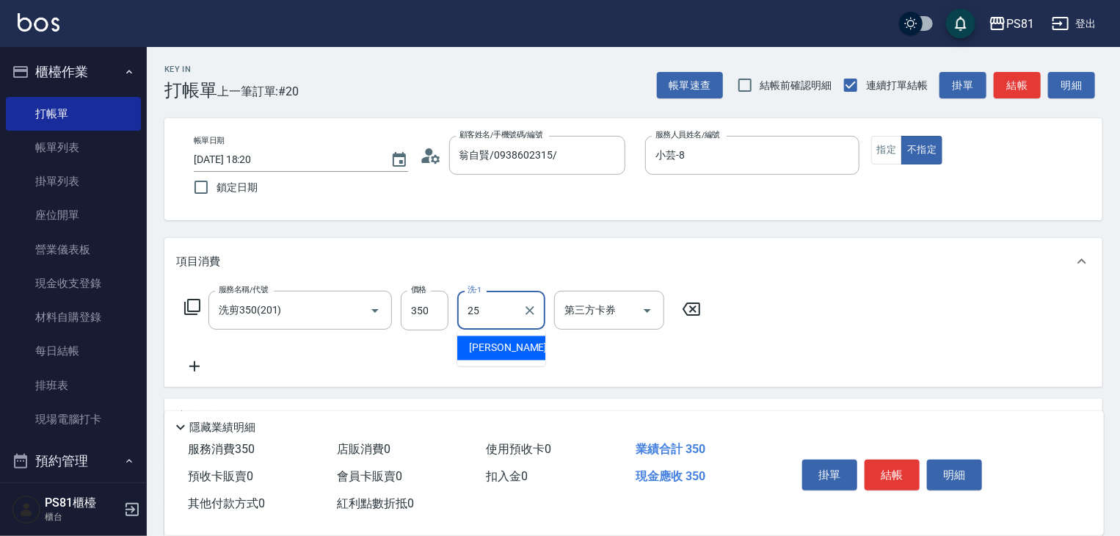
type input "妮可-25"
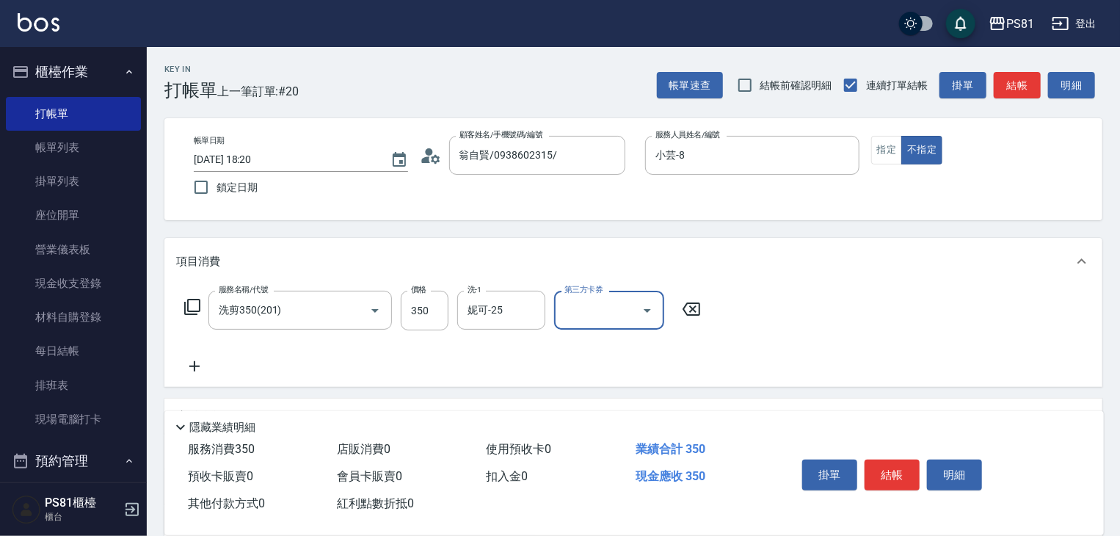
click at [593, 94] on div "Key In 打帳單 上一筆訂單:#20 帳單速查 結帳前確認明細 連續打單結帳 掛單 結帳 明細" at bounding box center [624, 74] width 955 height 54
click at [607, 155] on icon "Clear" at bounding box center [609, 155] width 15 height 15
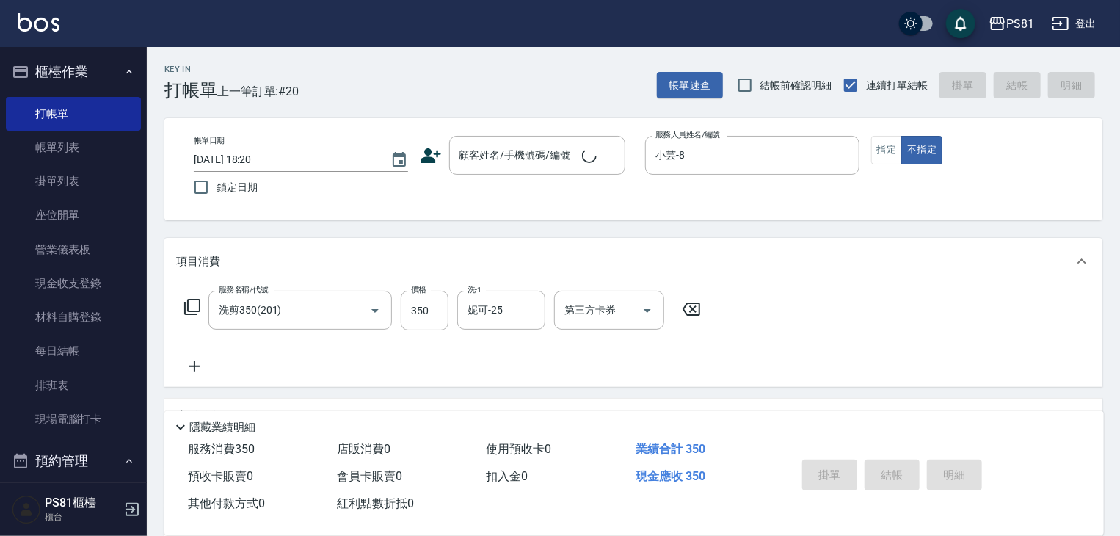
click at [696, 304] on icon at bounding box center [691, 309] width 37 height 18
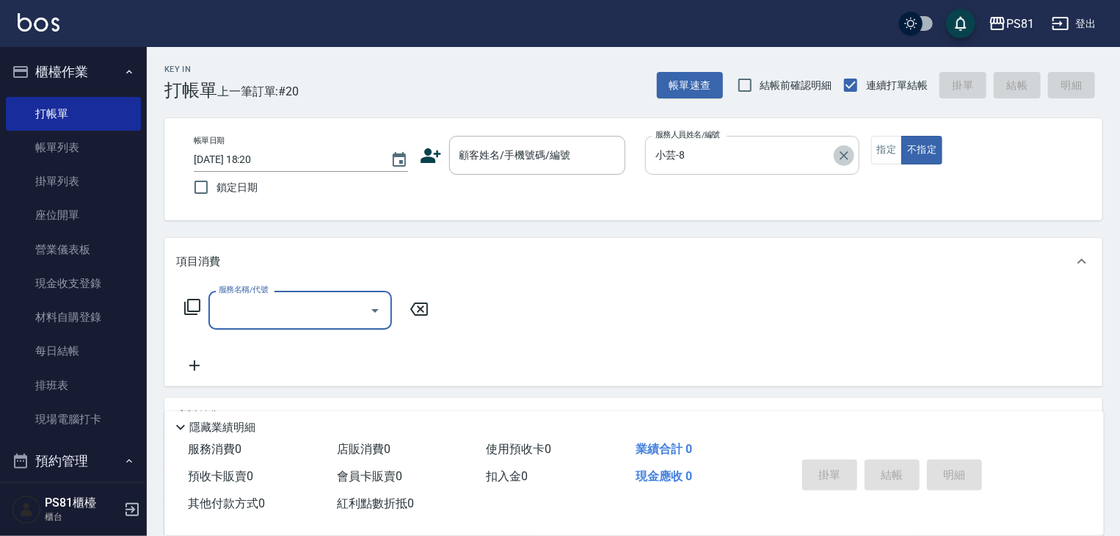
click at [848, 154] on icon "Clear" at bounding box center [844, 155] width 15 height 15
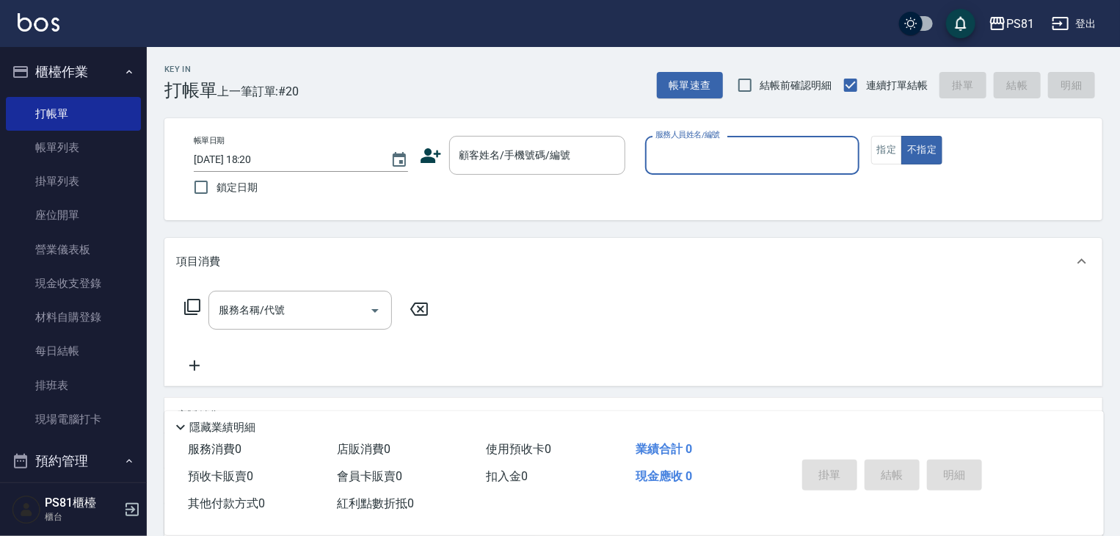
click at [557, 44] on div "PS81 登出" at bounding box center [560, 23] width 1120 height 47
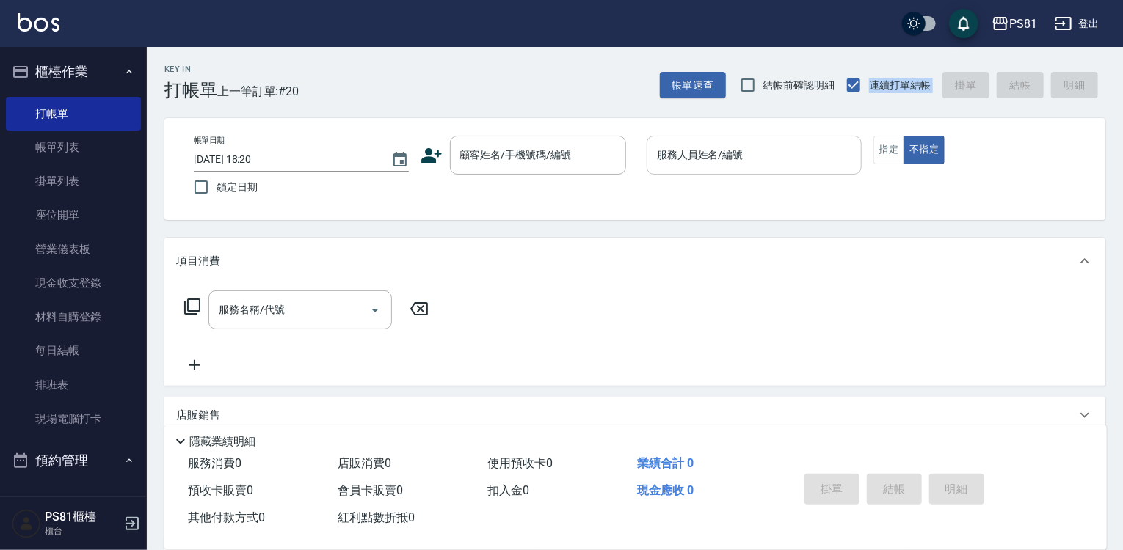
drag, startPoint x: 862, startPoint y: 35, endPoint x: 867, endPoint y: 26, distance: 10.8
click at [870, 26] on div "PS81 登出 櫃檯作業 打帳單 帳單列表 掛單列表 座位開單 營業儀表板 現金收支登錄 材料自購登錄 每日結帳 排班表 現場電腦打卡 預約管理 預約管理 單…" at bounding box center [561, 356] width 1123 height 713
click at [778, 22] on div "PS81 登出" at bounding box center [561, 23] width 1123 height 47
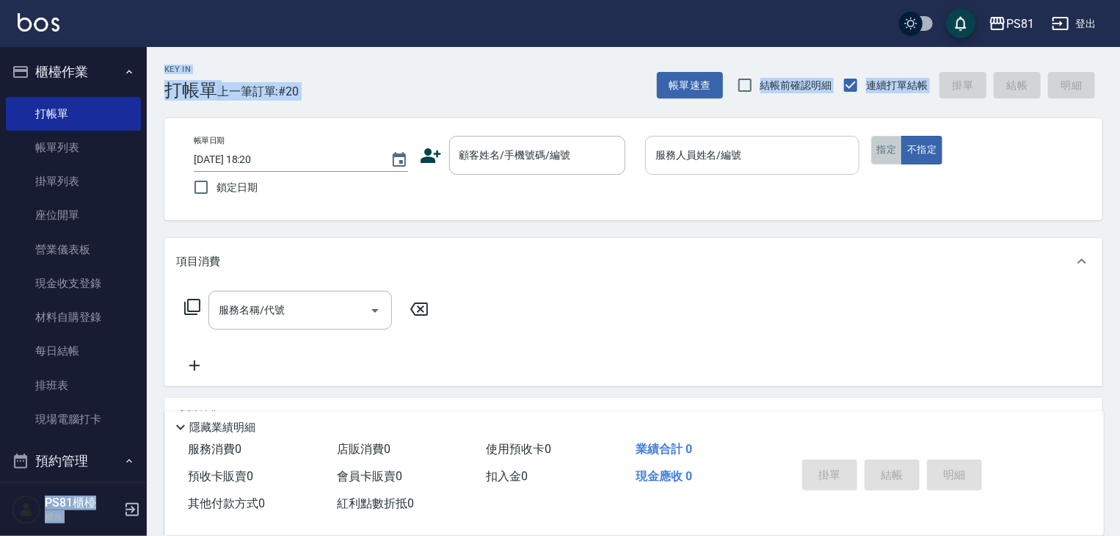
click at [889, 140] on button "指定" at bounding box center [887, 150] width 32 height 29
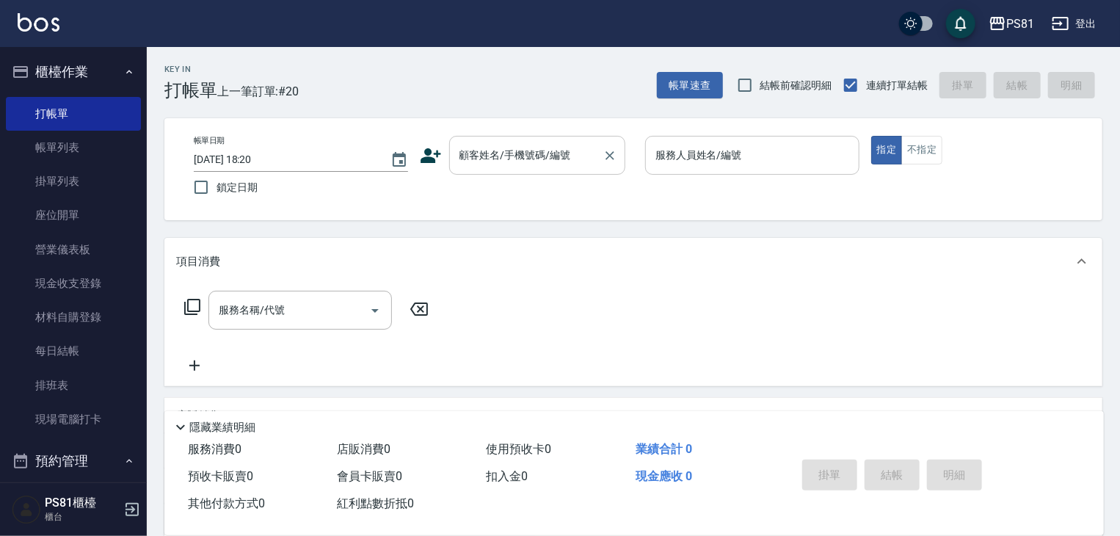
click at [492, 158] on input "顧客姓名/手機號碼/編號" at bounding box center [526, 155] width 141 height 26
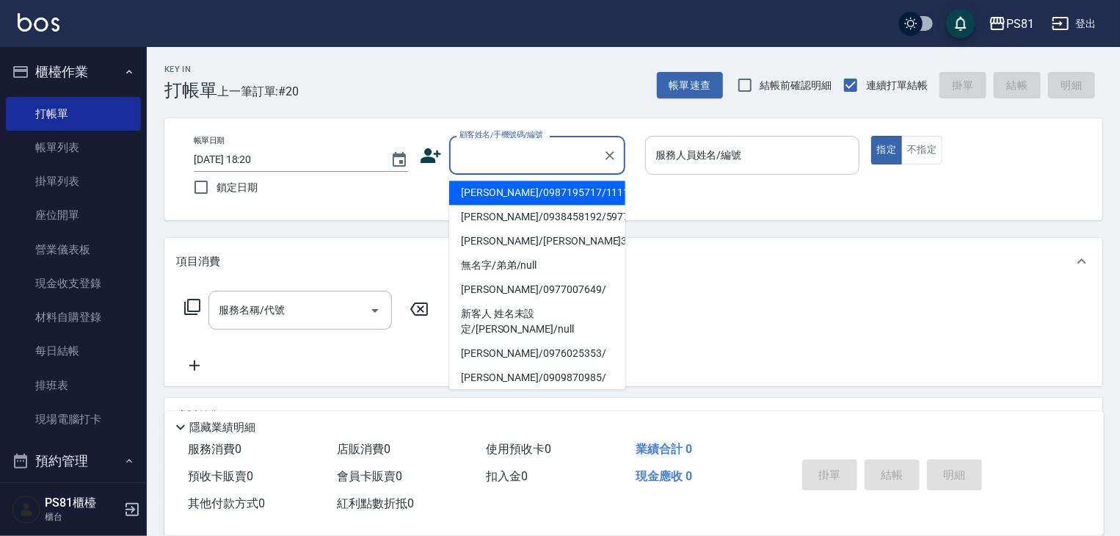
click at [497, 198] on li "[PERSON_NAME]/0987195717/111111" at bounding box center [537, 193] width 176 height 24
type input "[PERSON_NAME]/0987195717/111111"
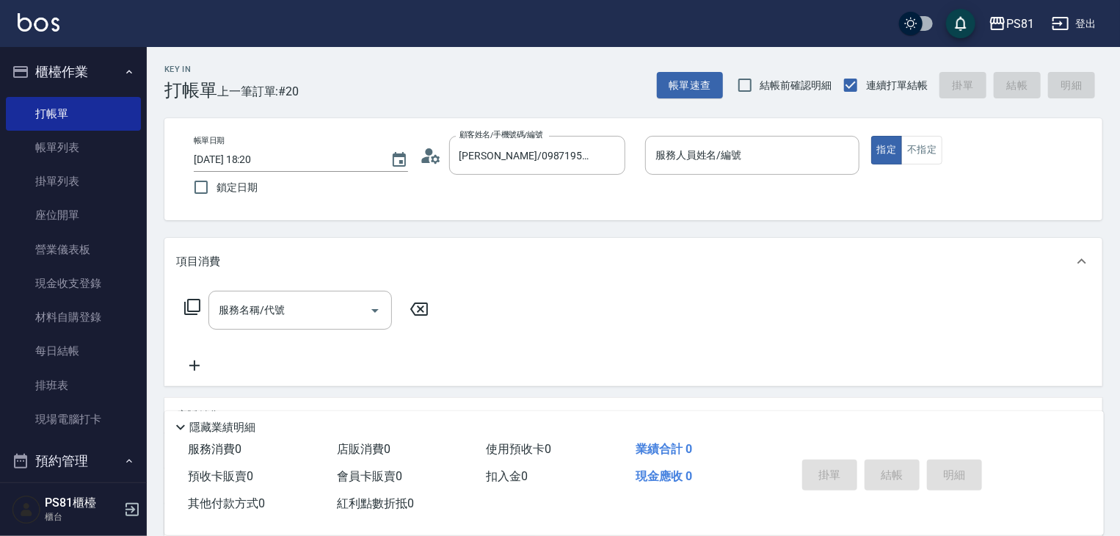
click at [769, 133] on div "帳單日期 [DATE] 18:20 鎖定日期 顧客姓名/手機號碼/編號 [PERSON_NAME]/0987195717/111111 顧客姓名/手機號碼/編…" at bounding box center [633, 169] width 938 height 102
click at [768, 150] on input "服務人員姓名/編號" at bounding box center [752, 155] width 201 height 26
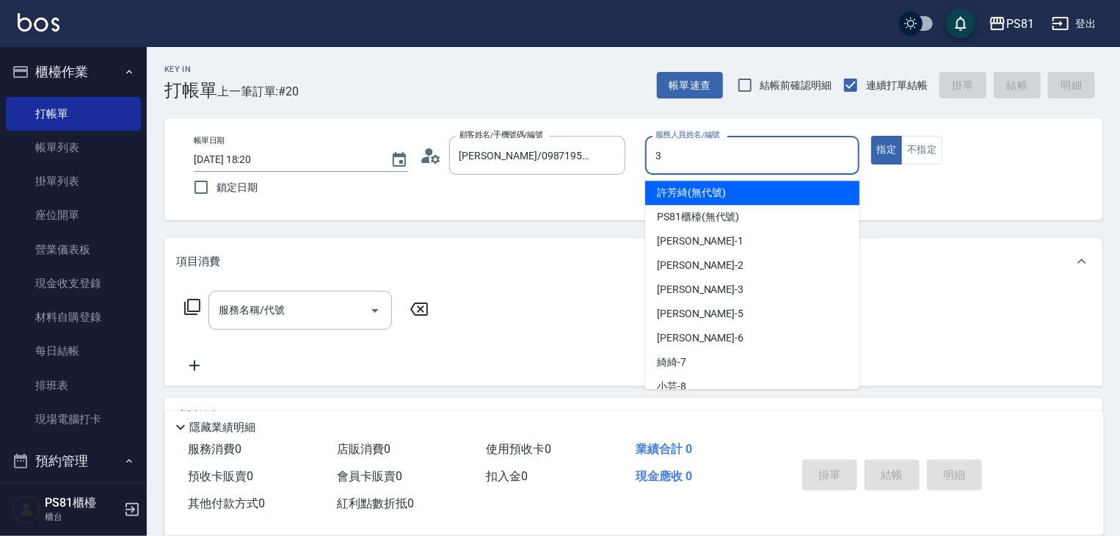
type input "[PERSON_NAME]-3"
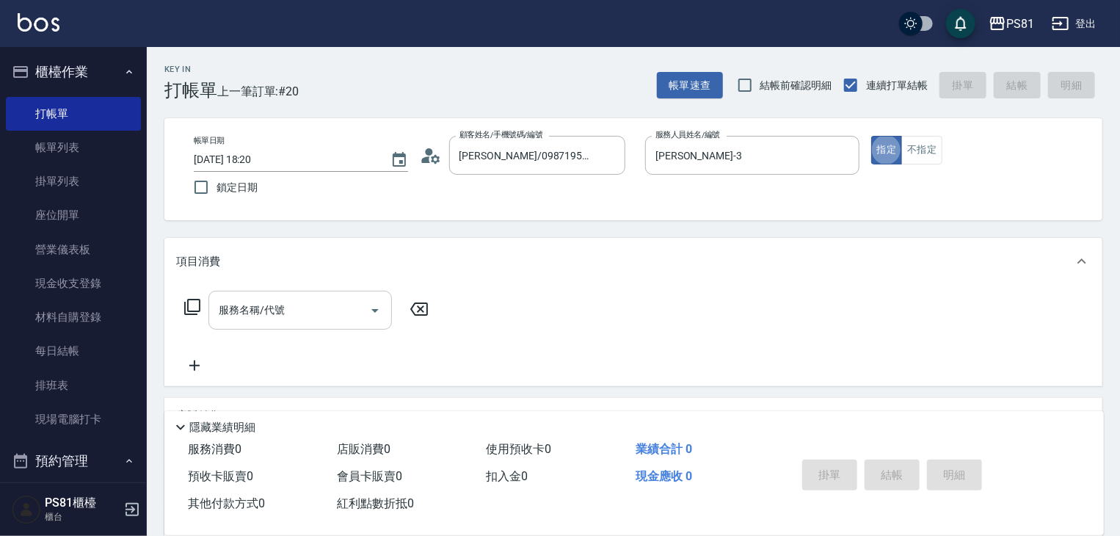
drag, startPoint x: 274, startPoint y: 300, endPoint x: 278, endPoint y: 324, distance: 23.9
click at [275, 302] on input "服務名稱/代號" at bounding box center [289, 310] width 148 height 26
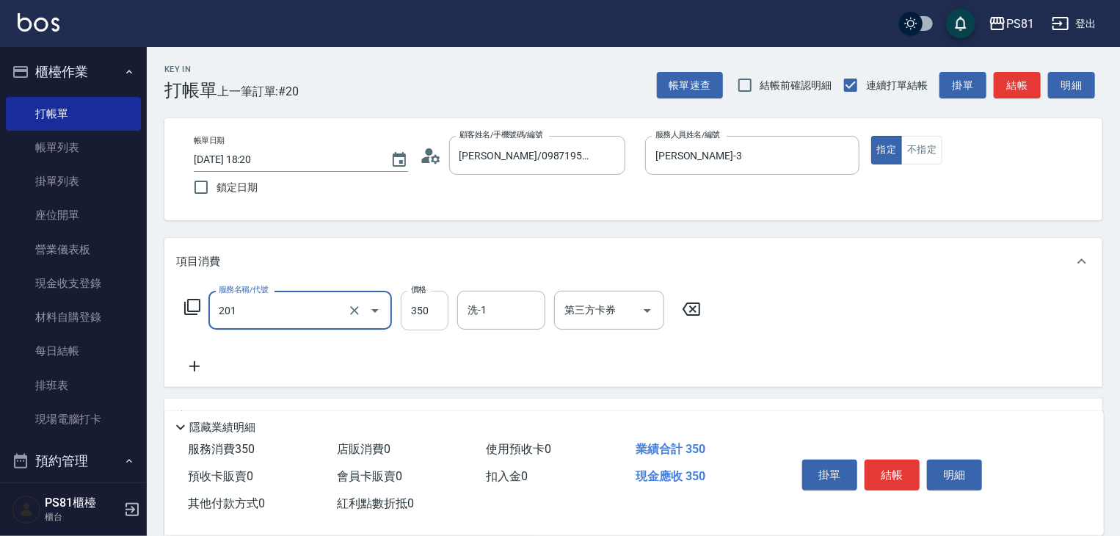
type input "洗剪350(201)"
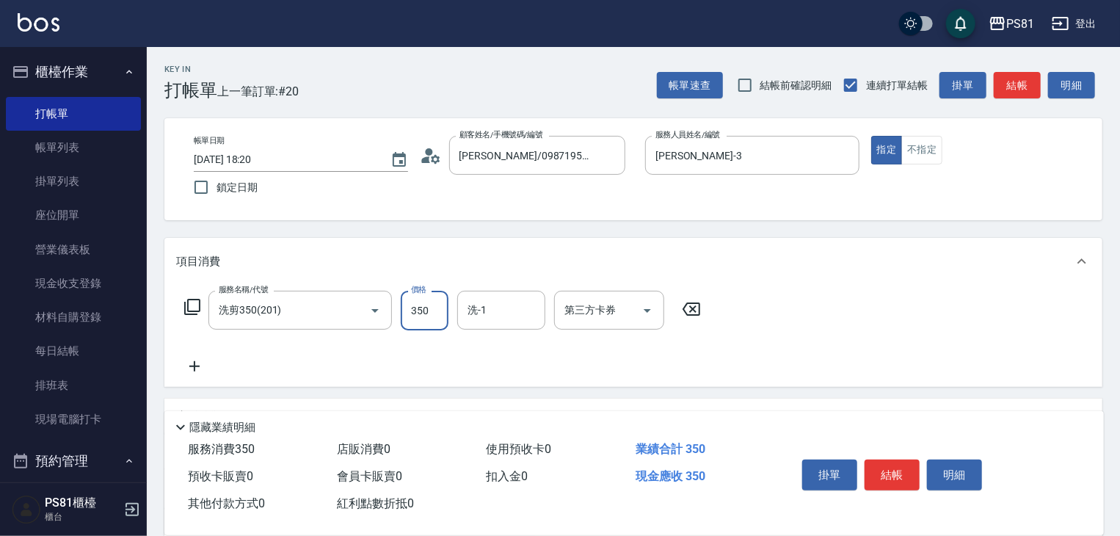
click at [426, 310] on input "350" at bounding box center [425, 311] width 48 height 40
type input "450"
click at [904, 459] on button "結帳" at bounding box center [891, 474] width 55 height 31
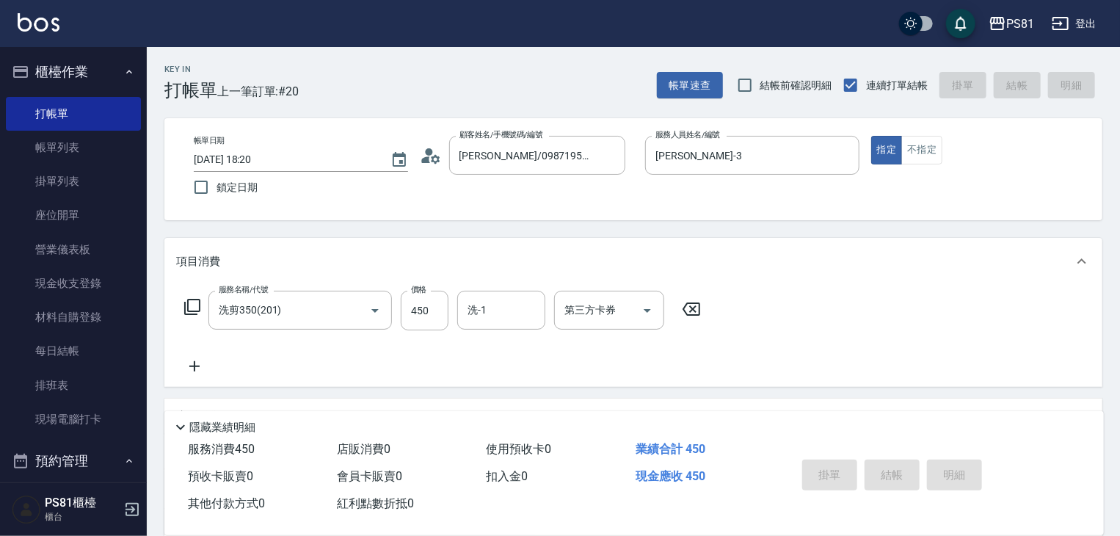
type input "[DATE] 18:55"
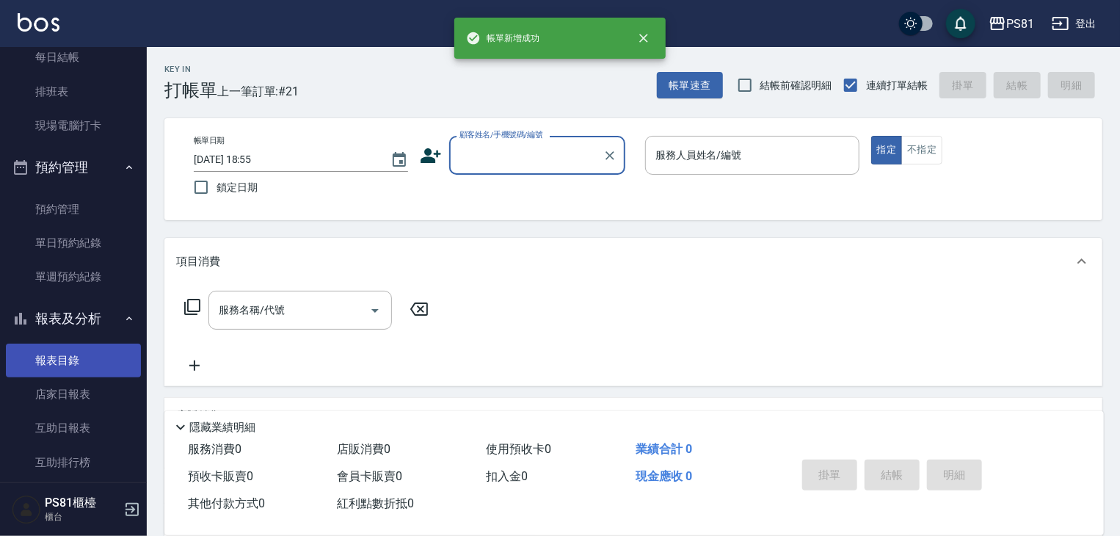
scroll to position [514, 0]
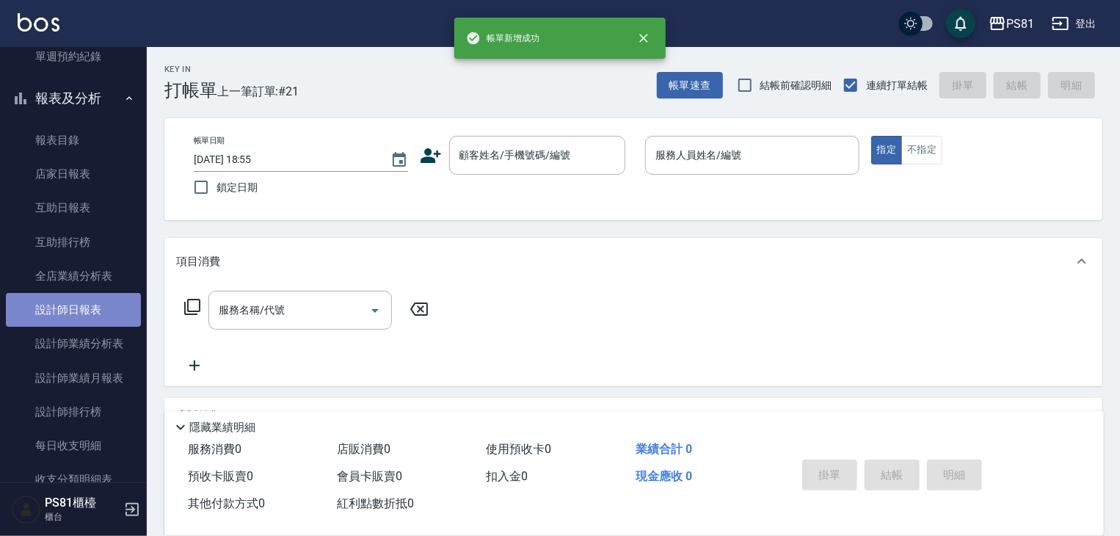
click at [112, 302] on link "設計師日報表" at bounding box center [73, 310] width 135 height 34
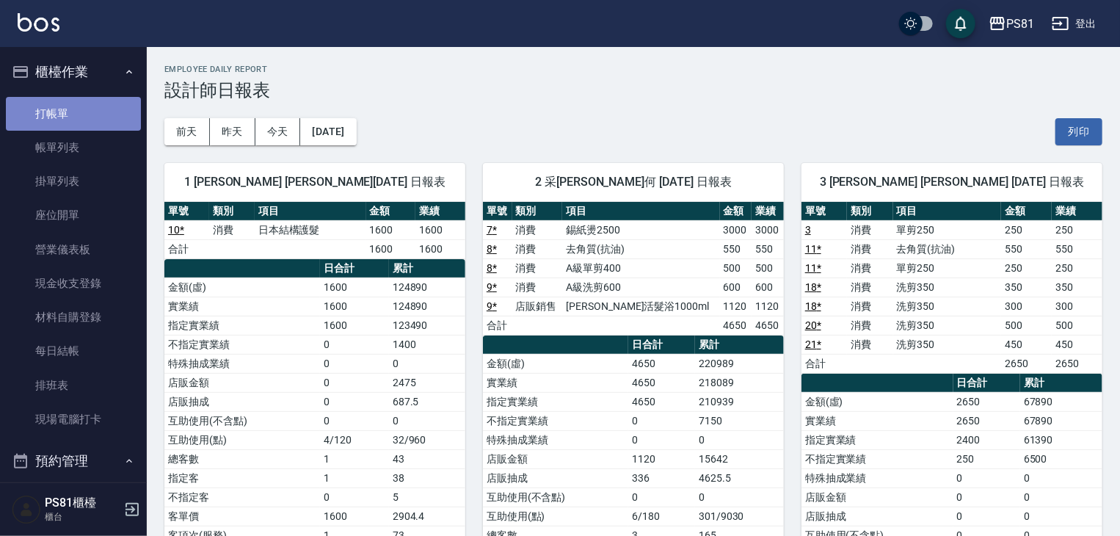
click at [73, 127] on link "打帳單" at bounding box center [73, 114] width 135 height 34
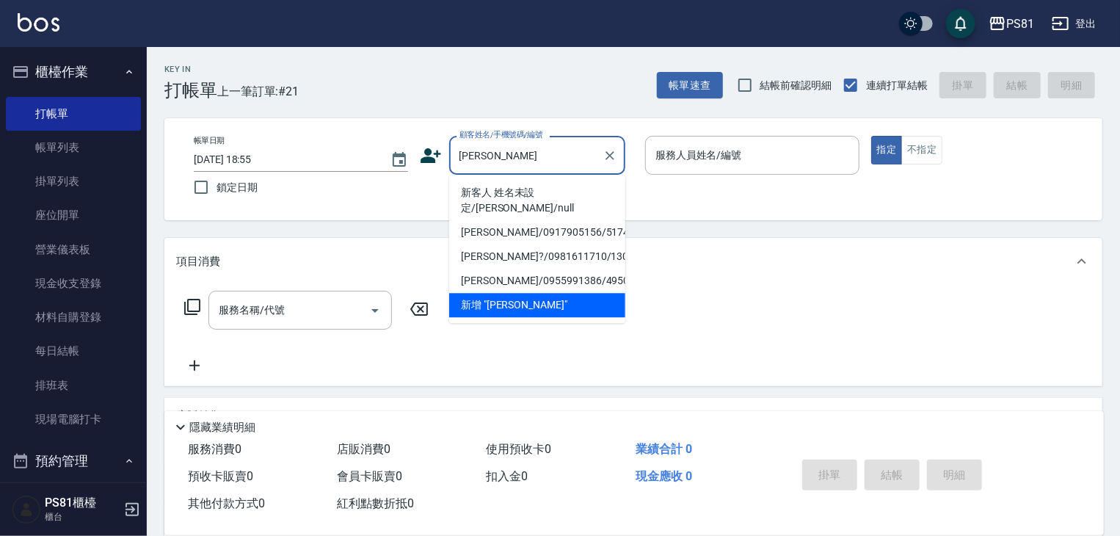
click at [566, 200] on li "新客人 姓名未設定/[PERSON_NAME]/null" at bounding box center [537, 201] width 176 height 40
type input "新客人 姓名未設定/[PERSON_NAME]/null"
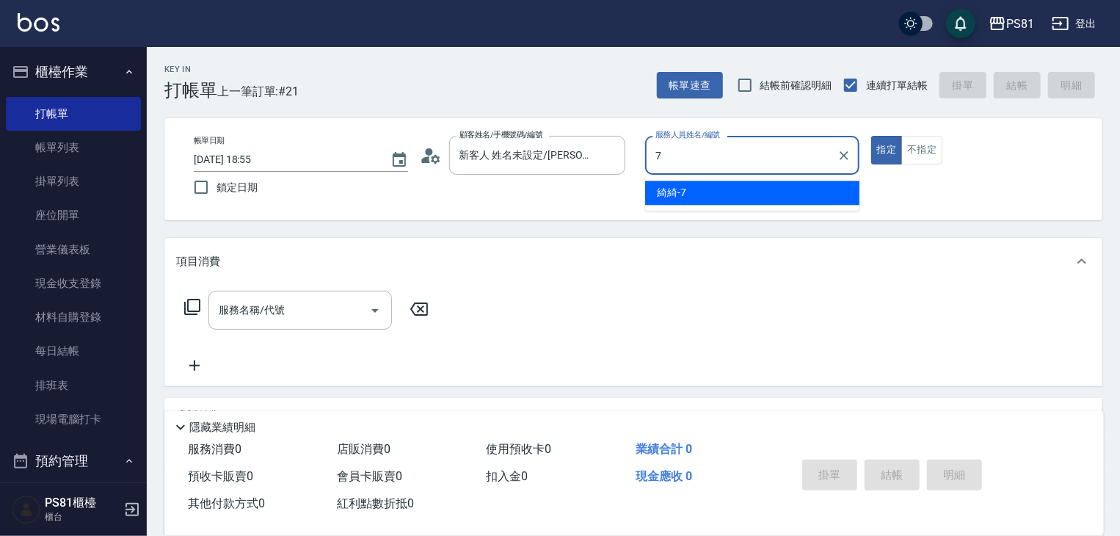
click at [660, 194] on span "綺綺 -7" at bounding box center [671, 192] width 29 height 15
type input "綺綺-7"
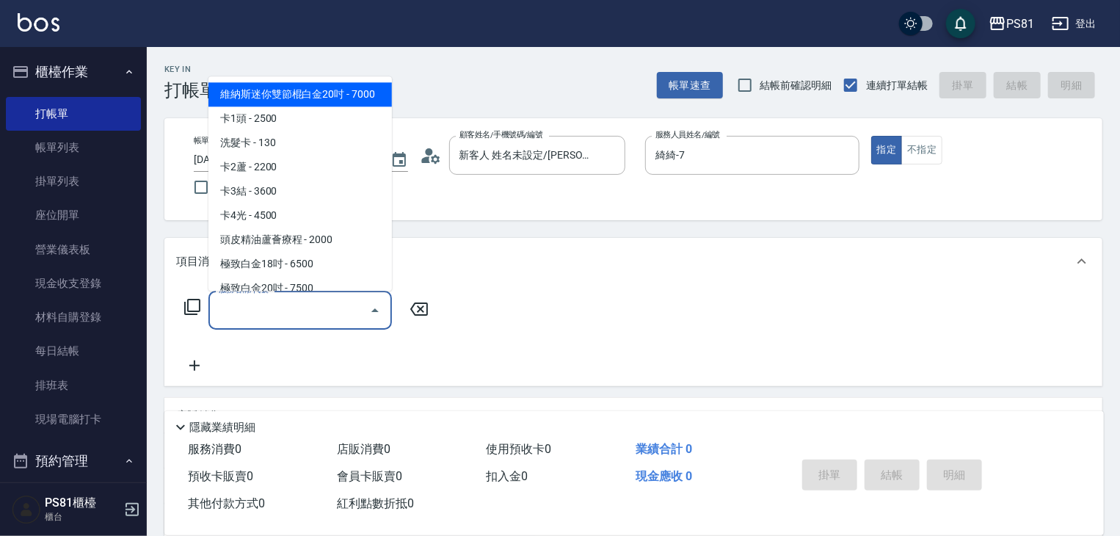
click at [340, 326] on div "服務名稱/代號" at bounding box center [299, 310] width 183 height 39
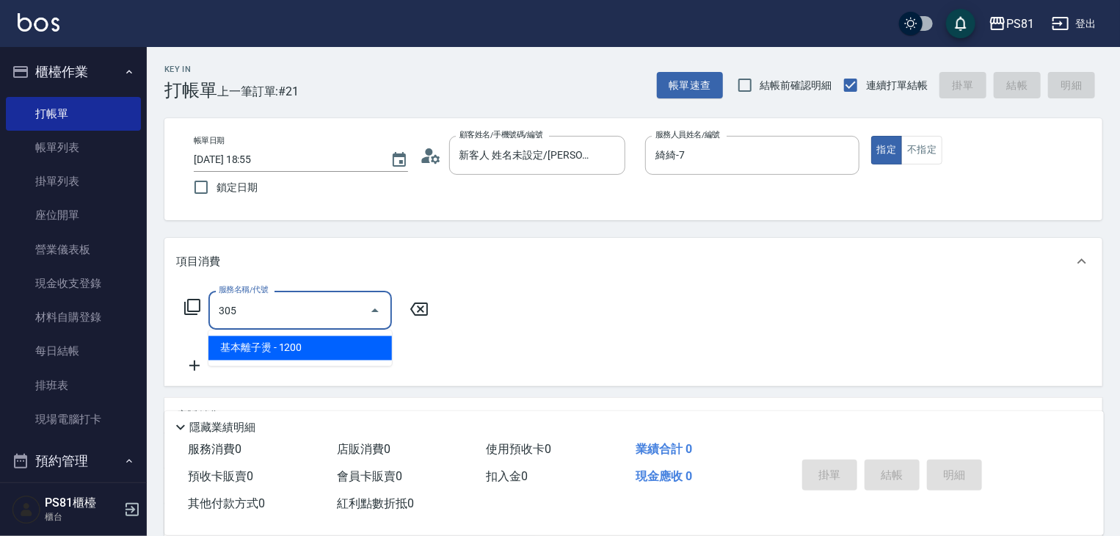
drag, startPoint x: 315, startPoint y: 350, endPoint x: 413, endPoint y: 332, distance: 99.9
click at [323, 348] on span "基本離子燙 - 1200" at bounding box center [299, 348] width 183 height 24
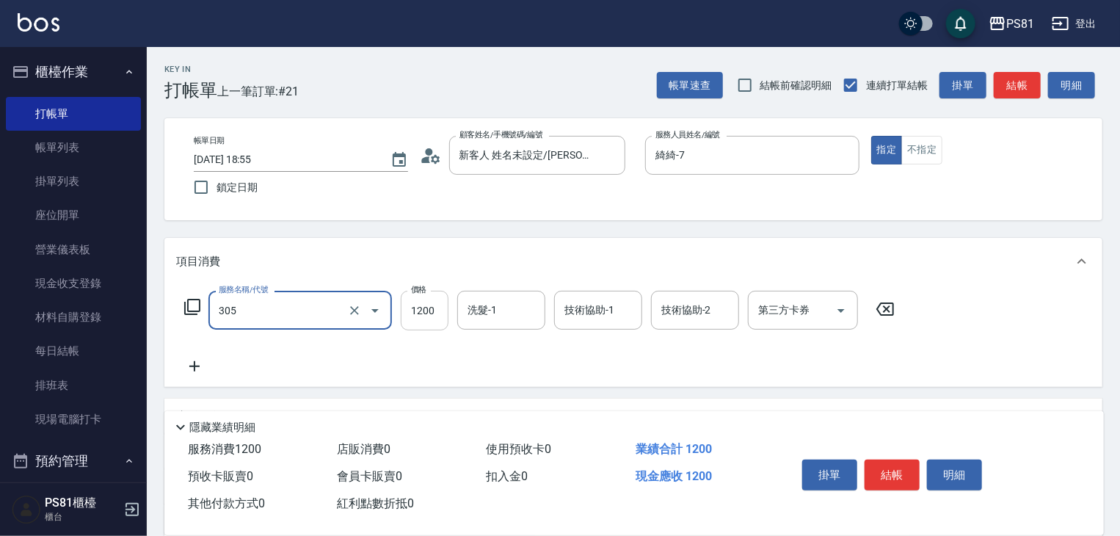
type input "基本離子燙(305)"
click at [429, 324] on input "1200" at bounding box center [425, 311] width 48 height 40
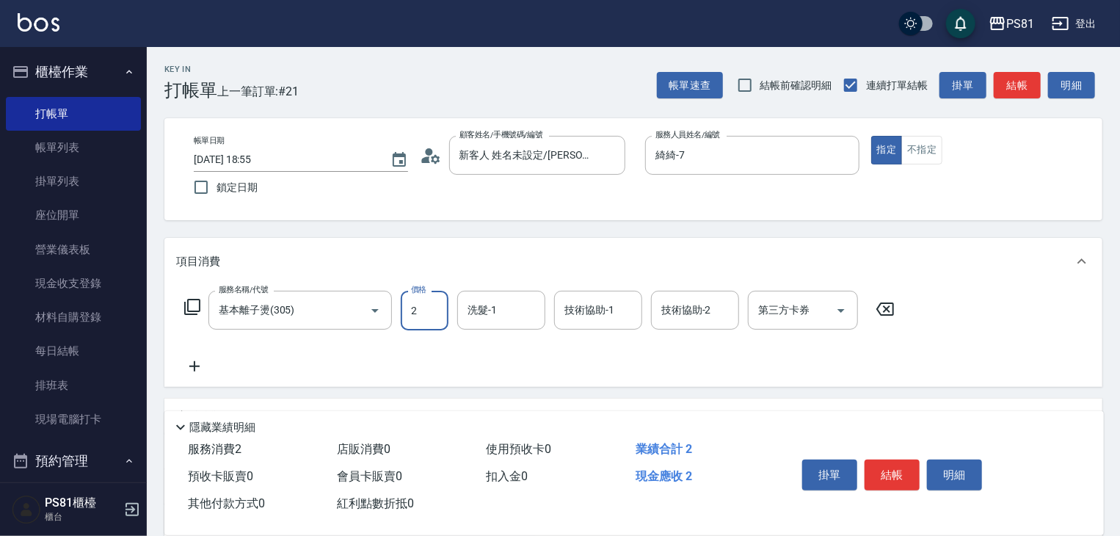
click at [429, 324] on input "2" at bounding box center [425, 311] width 48 height 40
type input "1500"
click at [204, 374] on icon at bounding box center [194, 366] width 37 height 18
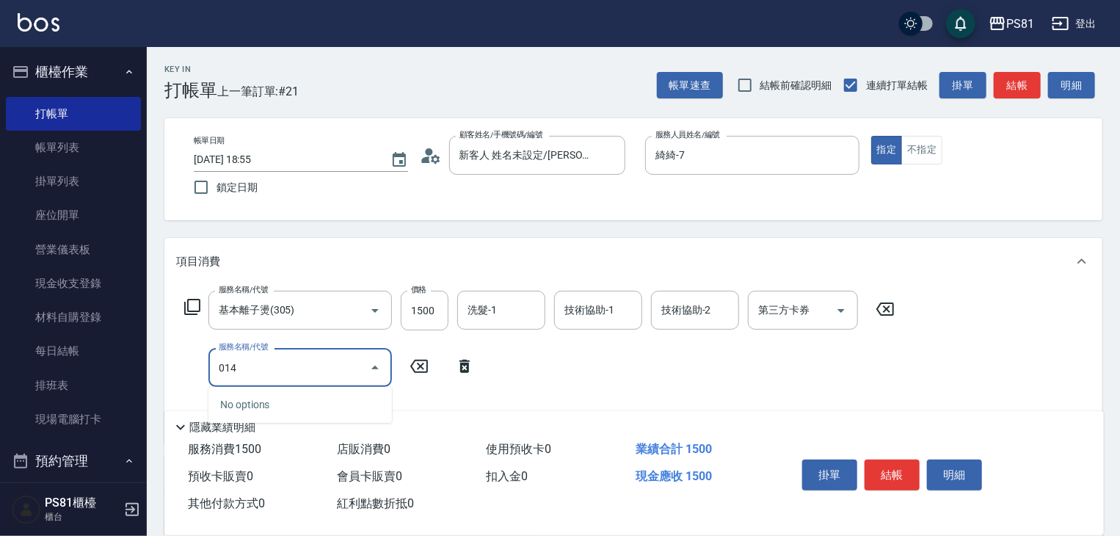
click at [279, 382] on div "014 服務名稱/代號" at bounding box center [299, 367] width 183 height 39
click at [279, 380] on div "014 服務名稱/代號" at bounding box center [299, 367] width 183 height 39
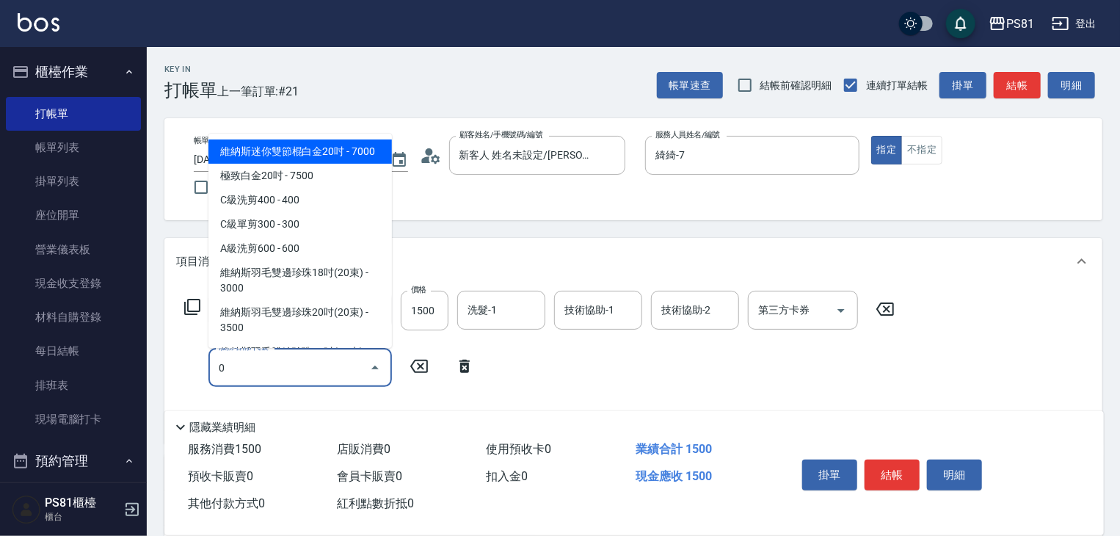
click at [279, 379] on input "0" at bounding box center [289, 367] width 148 height 26
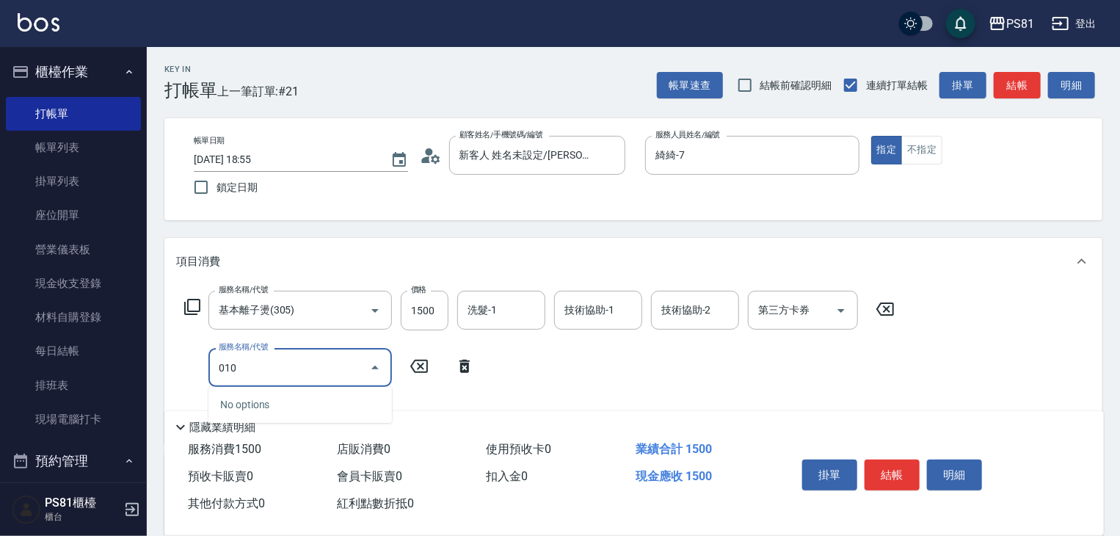
click at [279, 379] on input "010" at bounding box center [289, 367] width 148 height 26
click at [274, 395] on span "C級單剪300 - 300" at bounding box center [299, 405] width 183 height 24
type input "C級單剪300(104)"
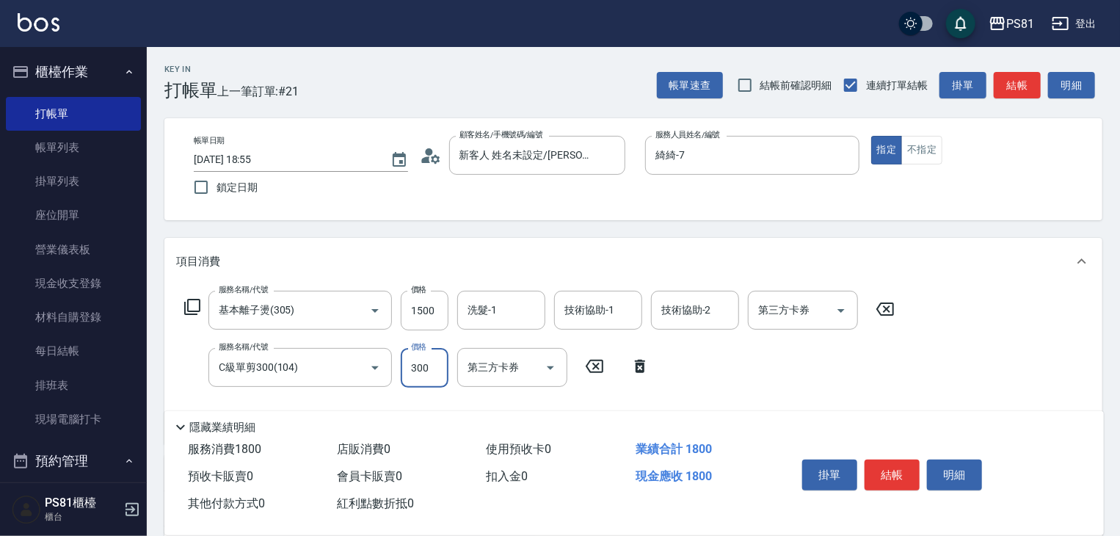
click at [402, 355] on input "300" at bounding box center [425, 368] width 48 height 40
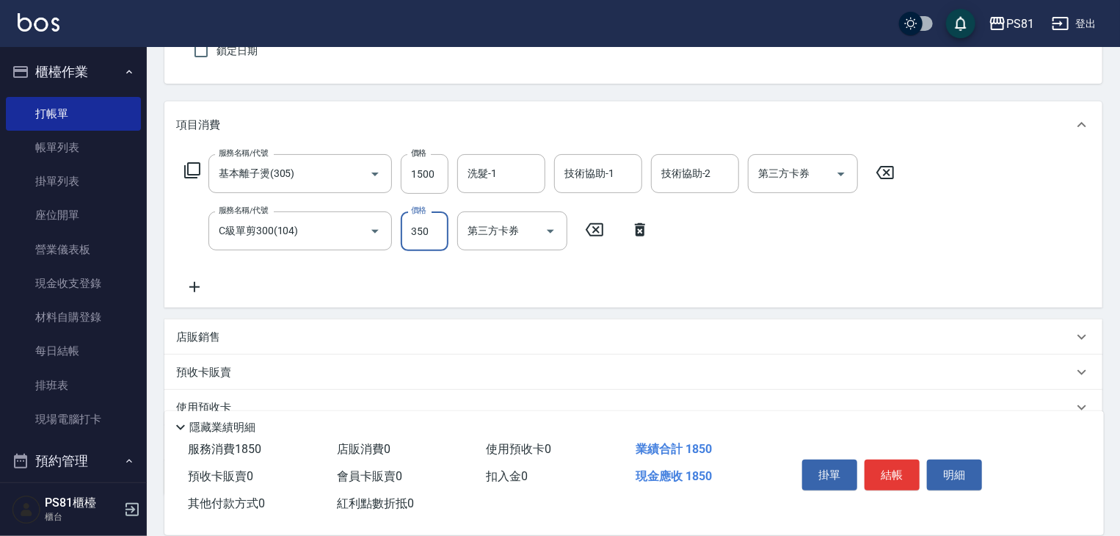
scroll to position [147, 0]
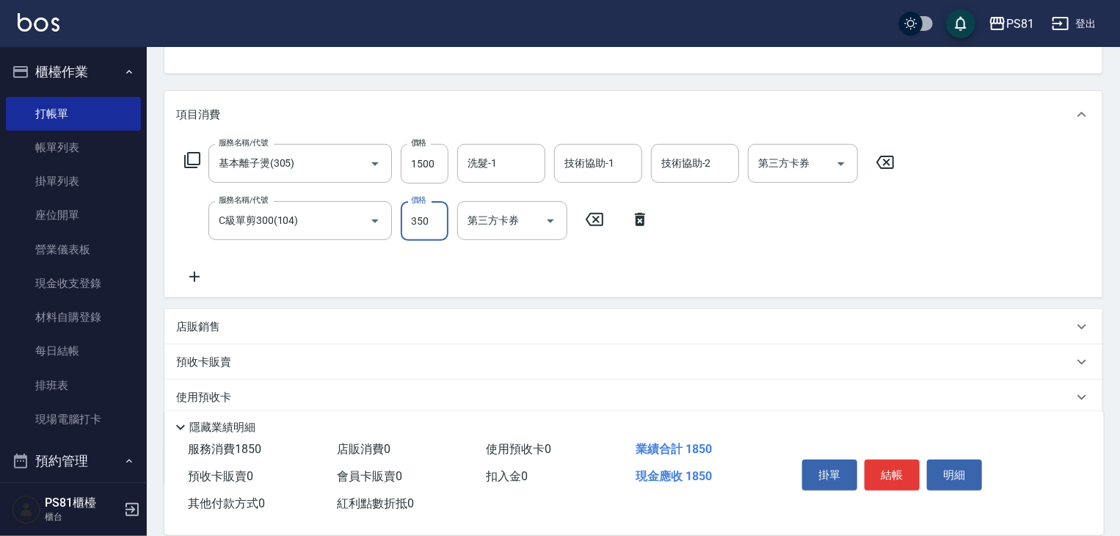
type input "350"
click at [208, 291] on div "服務名稱/代號 基本離子燙(305) 服務名稱/代號 價格 1500 價格 洗髮-1 洗髮-1 技術協助-1 技術協助-1 技術協助-2 技術協助-2 第三方…" at bounding box center [633, 217] width 938 height 159
click at [205, 288] on div "服務名稱/代號 基本離子燙(305) 服務名稱/代號 價格 1500 價格 洗髮-1 洗髮-1 技術協助-1 技術協助-1 技術協助-2 技術協助-2 第三方…" at bounding box center [633, 217] width 938 height 159
click at [203, 286] on div "服務名稱/代號 基本離子燙(305) 服務名稱/代號 價格 1500 價格 洗髮-1 洗髮-1 技術協助-1 技術協助-1 技術協助-2 技術協助-2 第三方…" at bounding box center [633, 217] width 938 height 159
click at [200, 284] on icon at bounding box center [194, 277] width 37 height 18
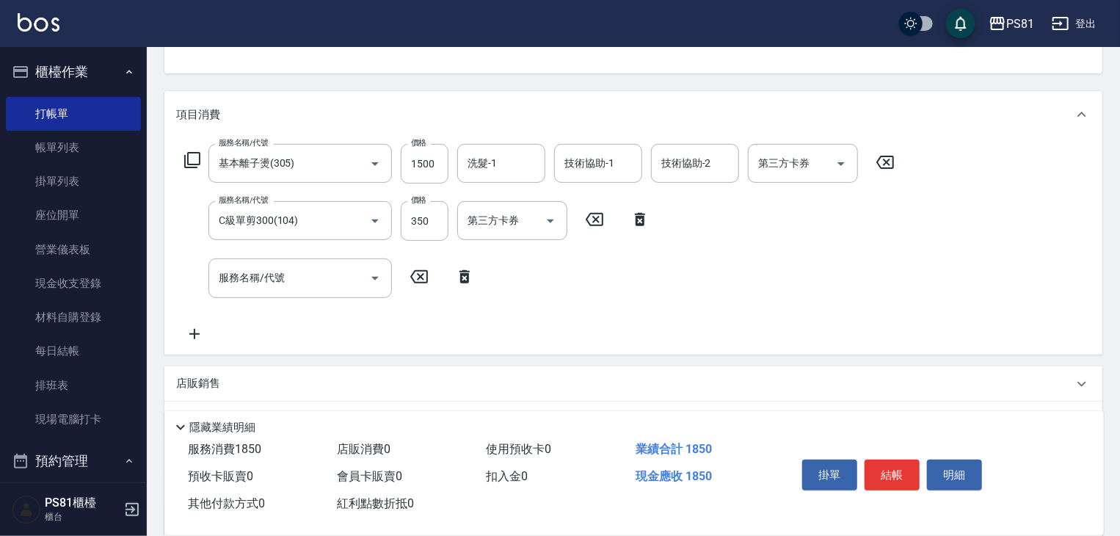
click at [200, 283] on div "服務名稱/代號 服務名稱/代號" at bounding box center [329, 277] width 307 height 39
click at [206, 279] on div "服務名稱/代號 服務名稱/代號" at bounding box center [329, 277] width 307 height 39
click at [211, 278] on div "服務名稱/代號" at bounding box center [299, 277] width 183 height 39
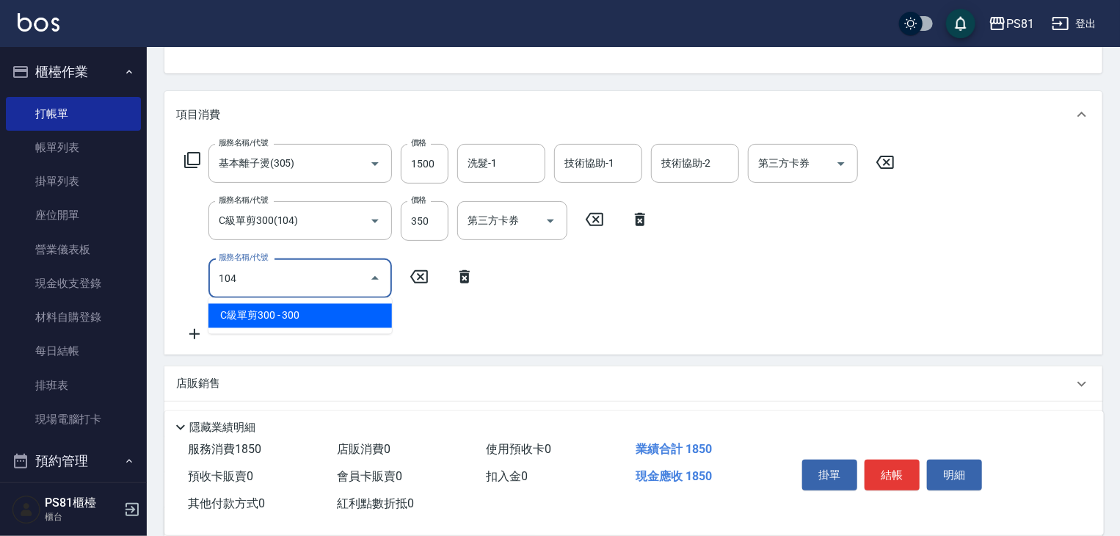
drag, startPoint x: 255, startPoint y: 307, endPoint x: 277, endPoint y: 312, distance: 22.6
click at [256, 307] on span "C級單剪300 - 300" at bounding box center [299, 316] width 183 height 24
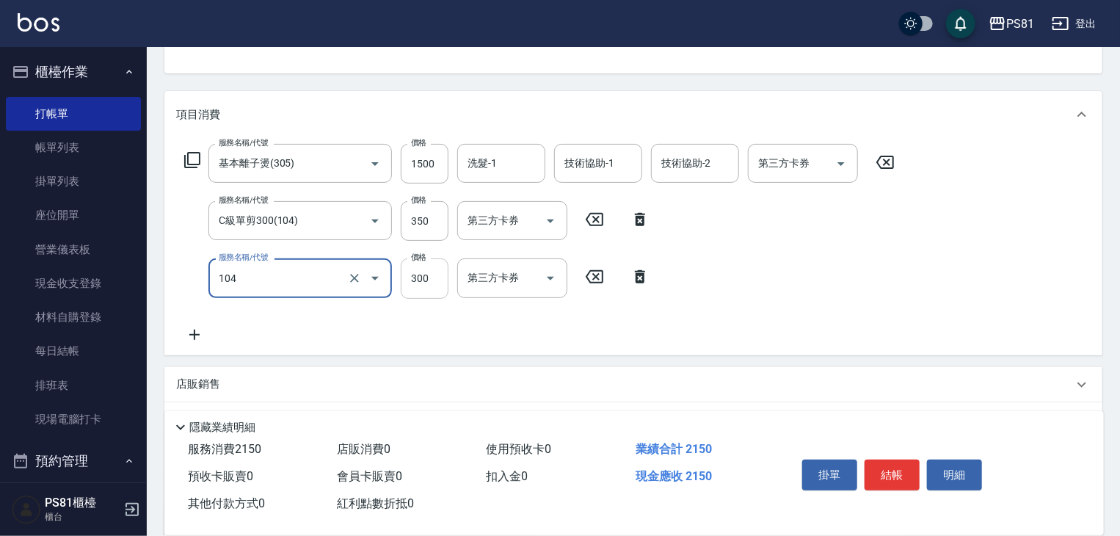
type input "C級單剪300(104)"
click at [417, 299] on div "服務名稱/代號 基本離子燙(305) 服務名稱/代號 價格 1500 價格 洗髮-1 洗髮-1 技術協助-1 技術協助-1 技術協助-2 技術協助-2 第三方…" at bounding box center [539, 243] width 727 height 199
click at [422, 286] on input "300" at bounding box center [425, 278] width 48 height 40
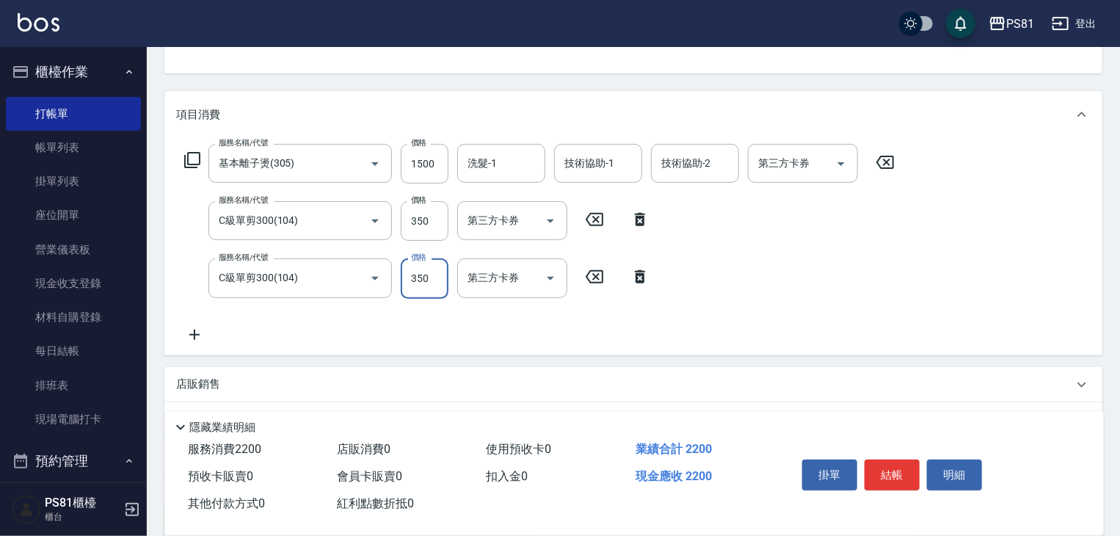
click at [434, 285] on input "350" at bounding box center [425, 278] width 48 height 40
type input "300"
click at [423, 224] on input "350" at bounding box center [425, 221] width 48 height 40
type input "300"
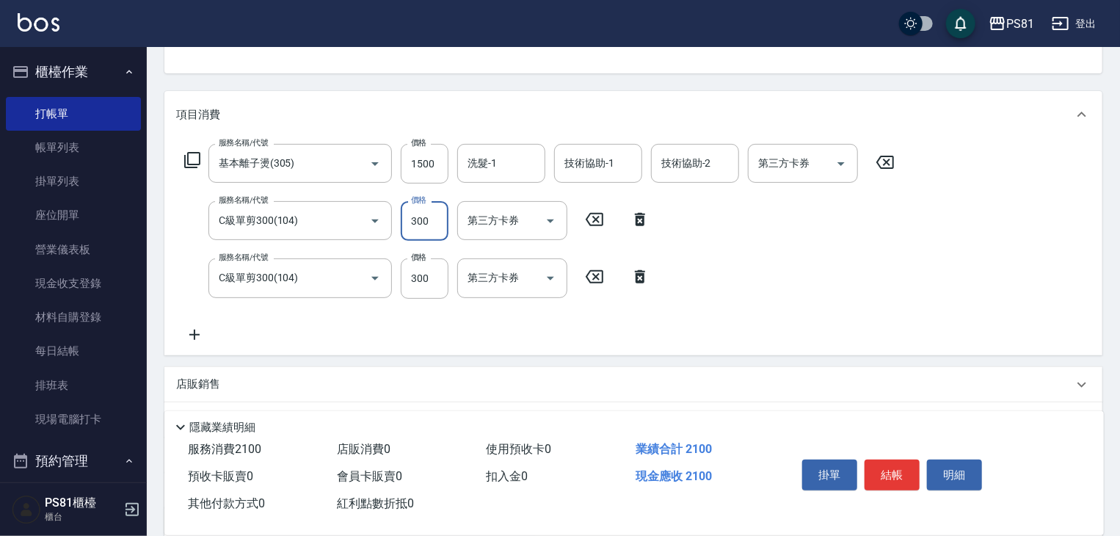
click at [969, 241] on div "服務名稱/代號 基本離子燙(305) 服務名稱/代號 價格 1500 價格 洗髮-1 洗髮-1 技術協助-1 技術協助-1 技術協助-2 技術協助-2 第三方…" at bounding box center [633, 246] width 938 height 216
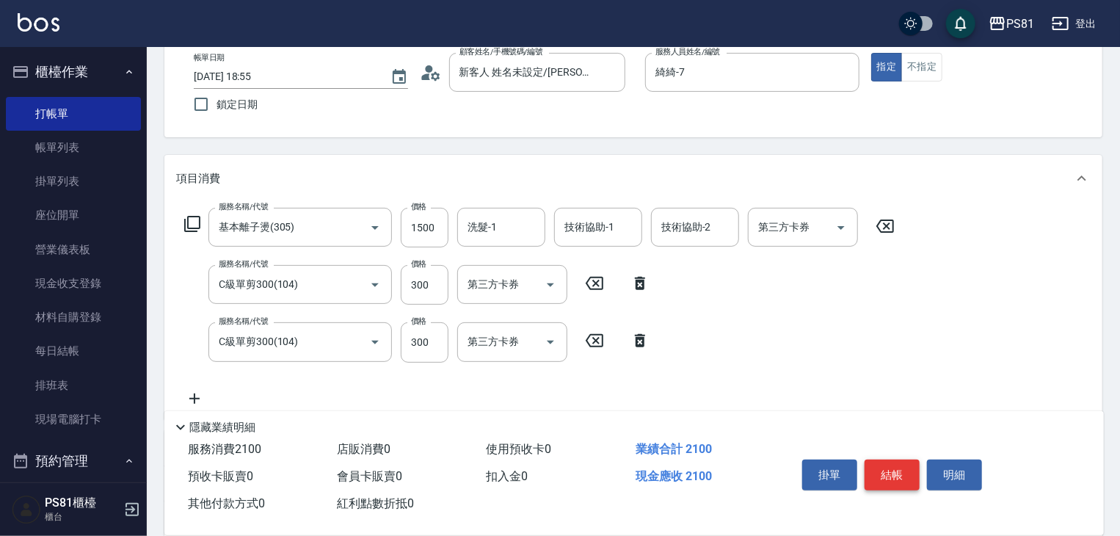
scroll to position [0, 0]
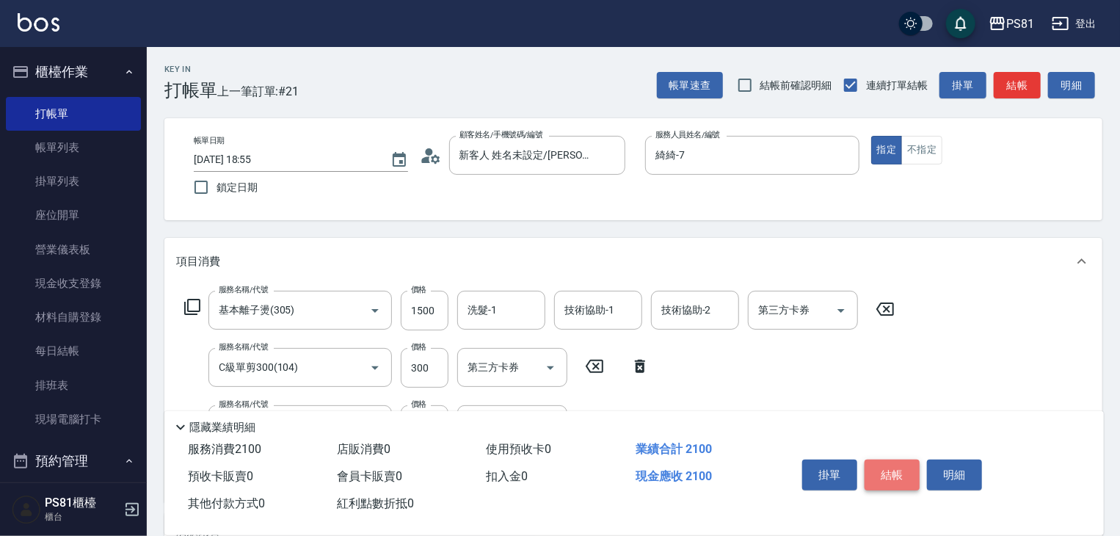
click at [897, 481] on button "結帳" at bounding box center [891, 474] width 55 height 31
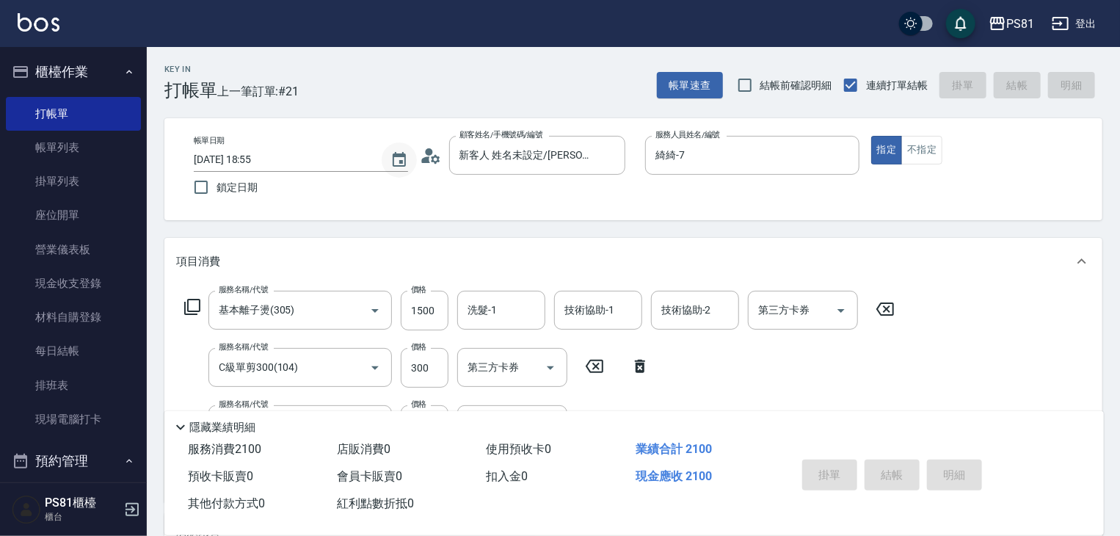
type input "[DATE] 19:08"
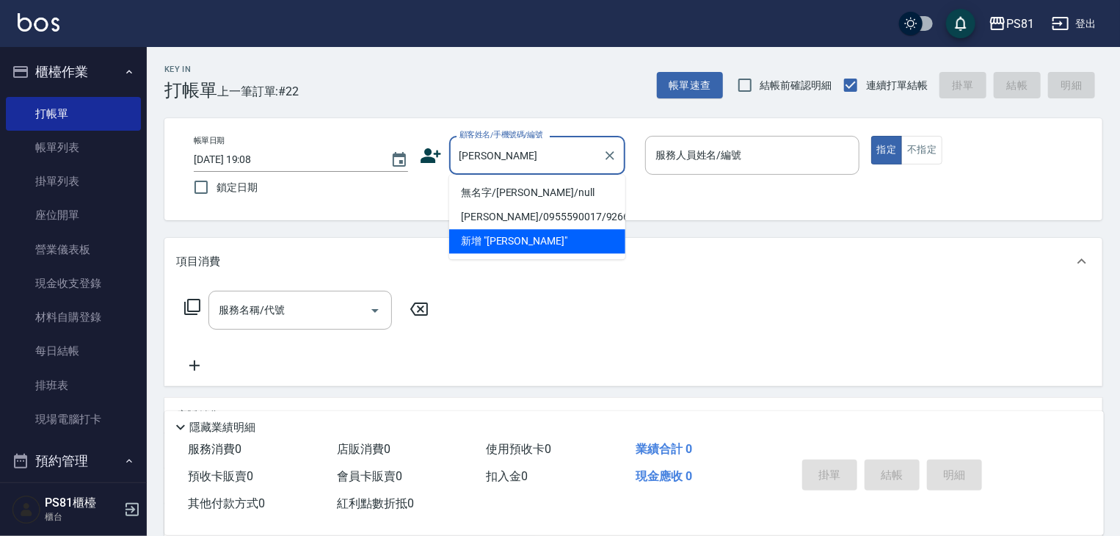
click at [511, 189] on li "無名字/[PERSON_NAME]/null" at bounding box center [537, 193] width 176 height 24
type input "無名字/[PERSON_NAME]/null"
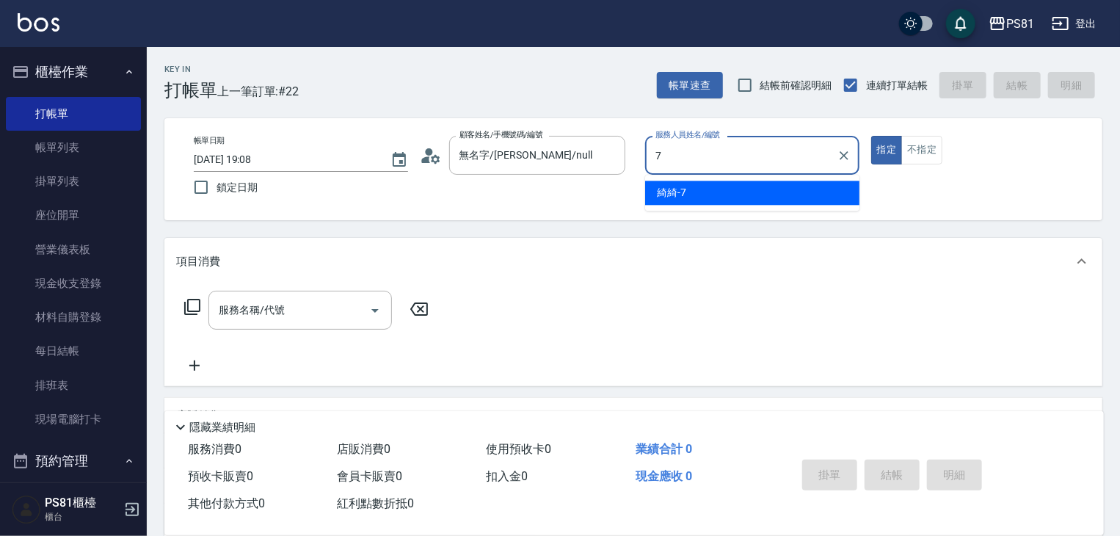
click at [704, 186] on div "綺綺 -7" at bounding box center [752, 193] width 214 height 24
type input "綺綺-7"
click at [353, 306] on input "服務名稱/代號" at bounding box center [289, 310] width 148 height 26
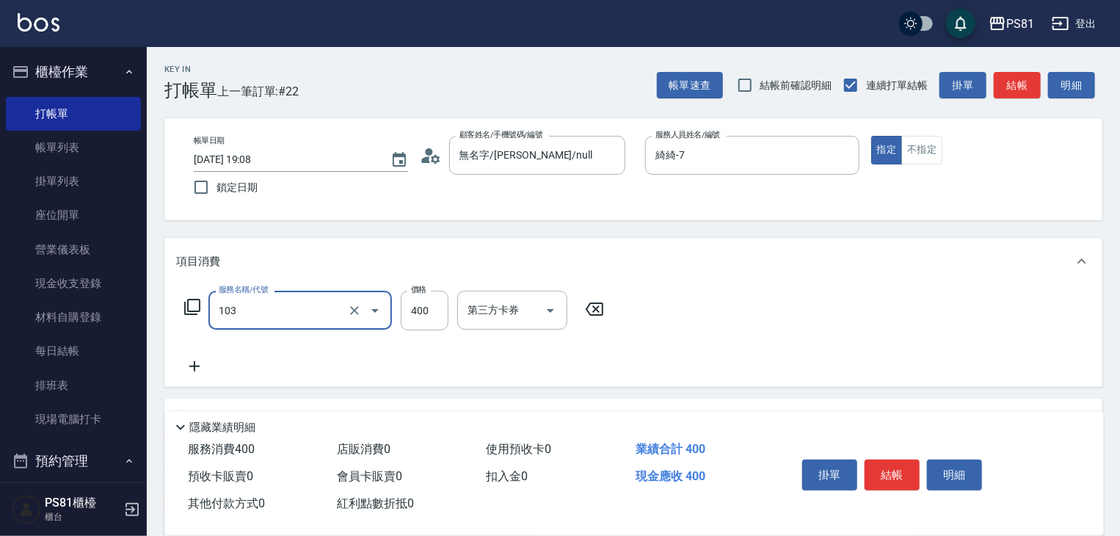
type input "C級洗剪400(103)"
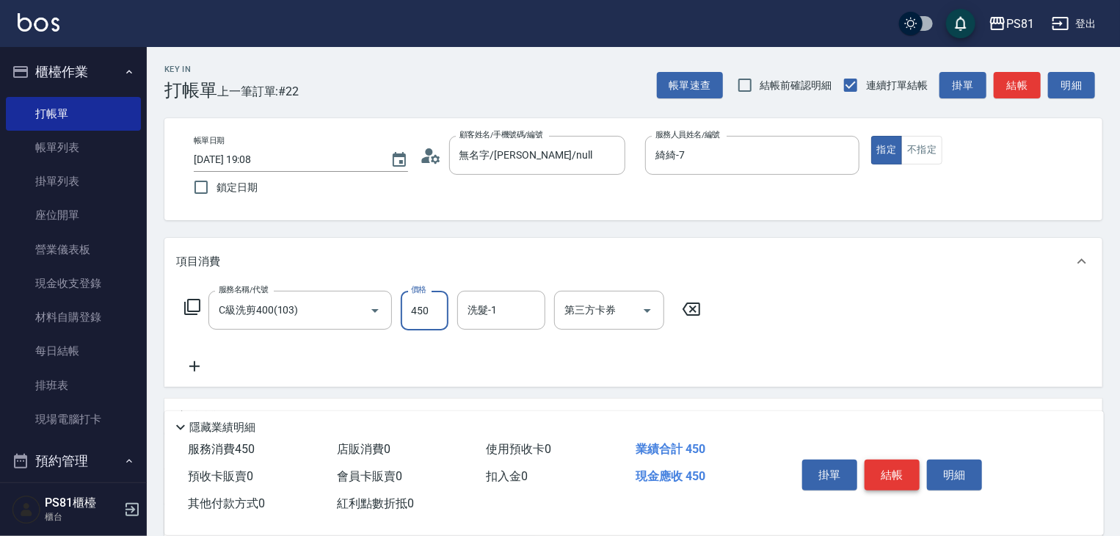
type input "450"
click at [876, 466] on button "結帳" at bounding box center [891, 474] width 55 height 31
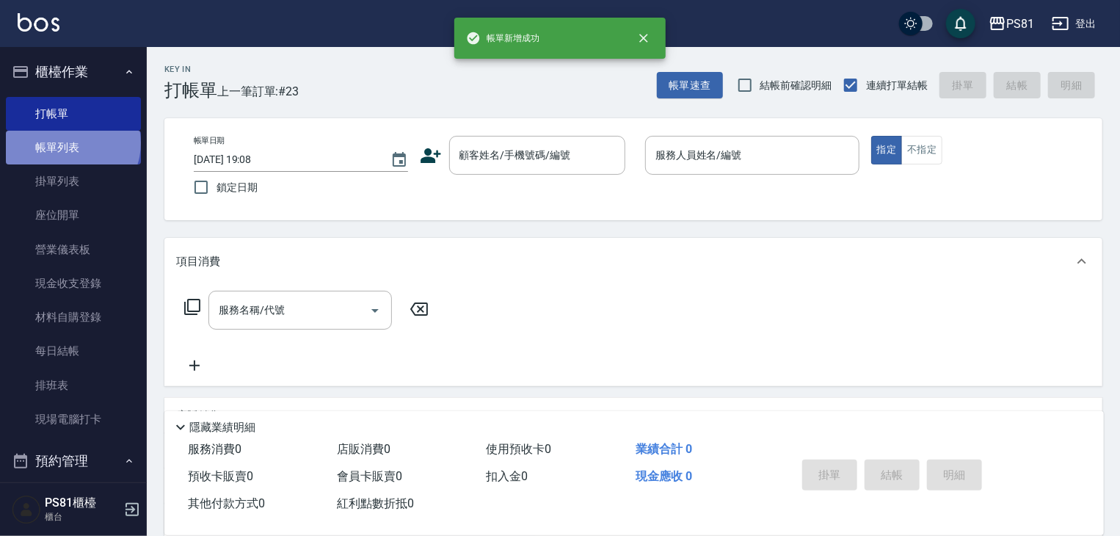
click at [71, 143] on link "帳單列表" at bounding box center [73, 148] width 135 height 34
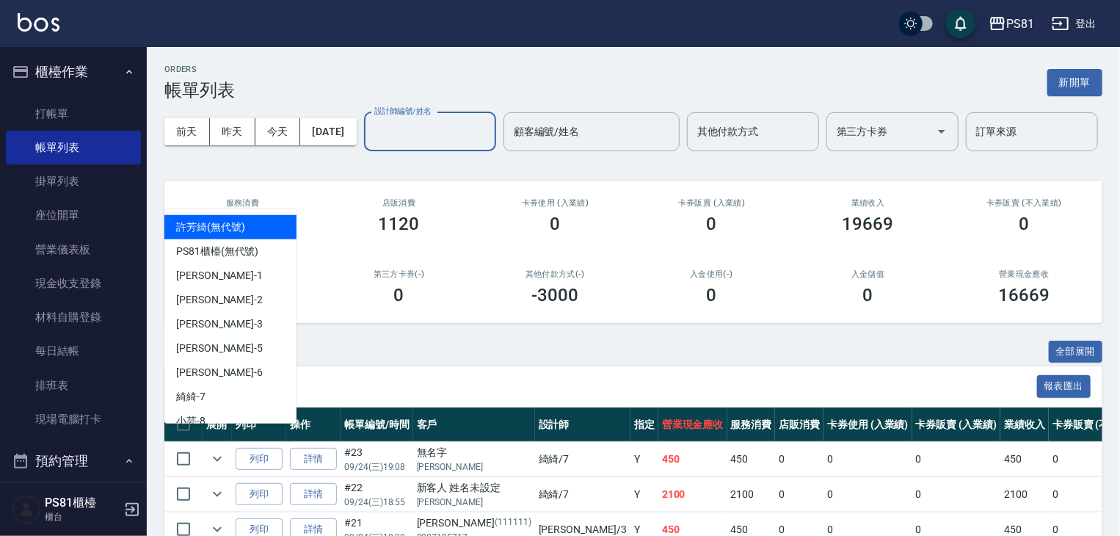
click at [371, 145] on input "設計師編號/姓名" at bounding box center [430, 132] width 119 height 26
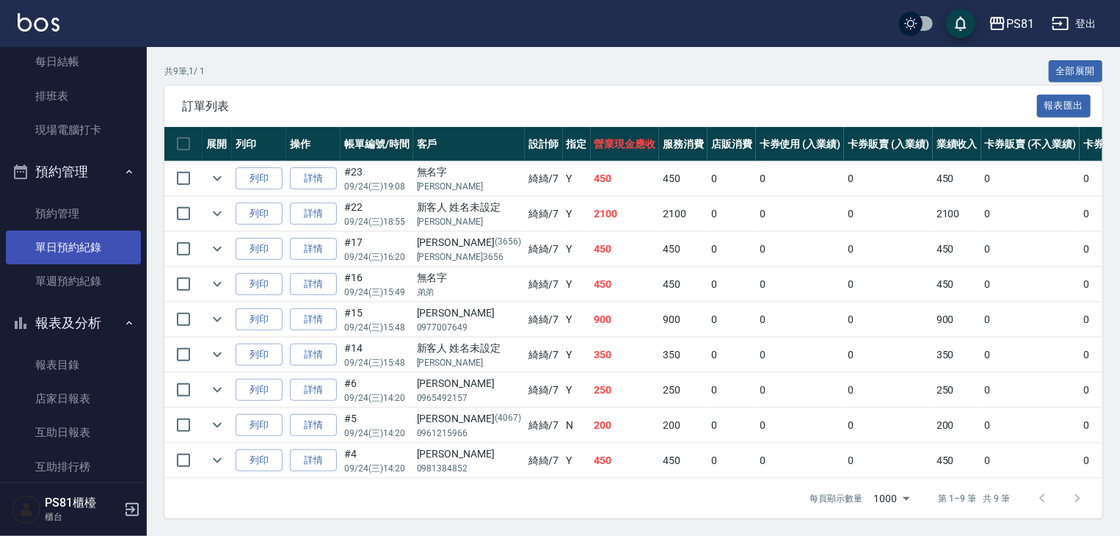
scroll to position [367, 0]
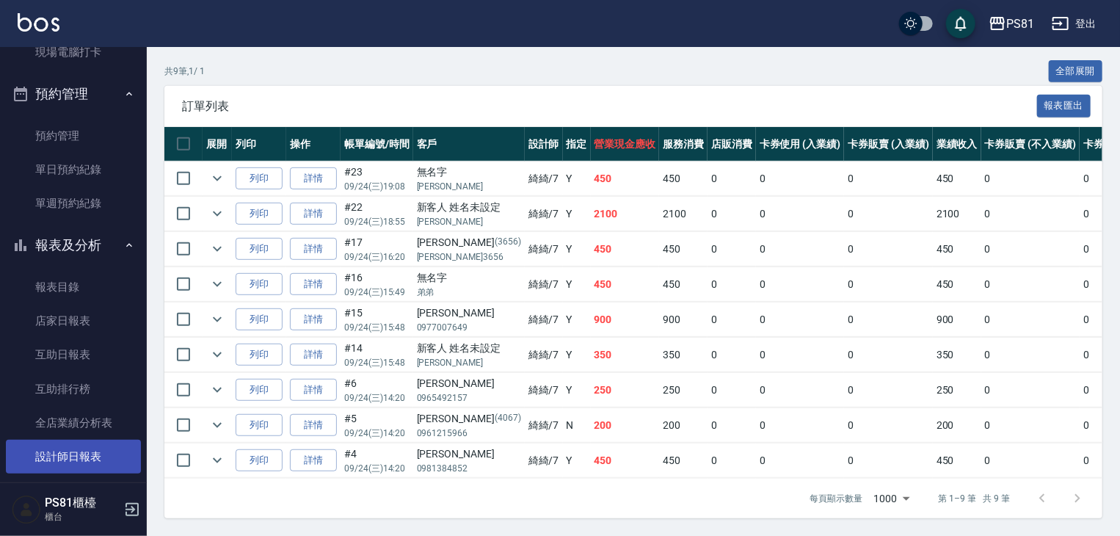
type input "綺綺-7"
click at [88, 443] on link "設計師日報表" at bounding box center [73, 457] width 135 height 34
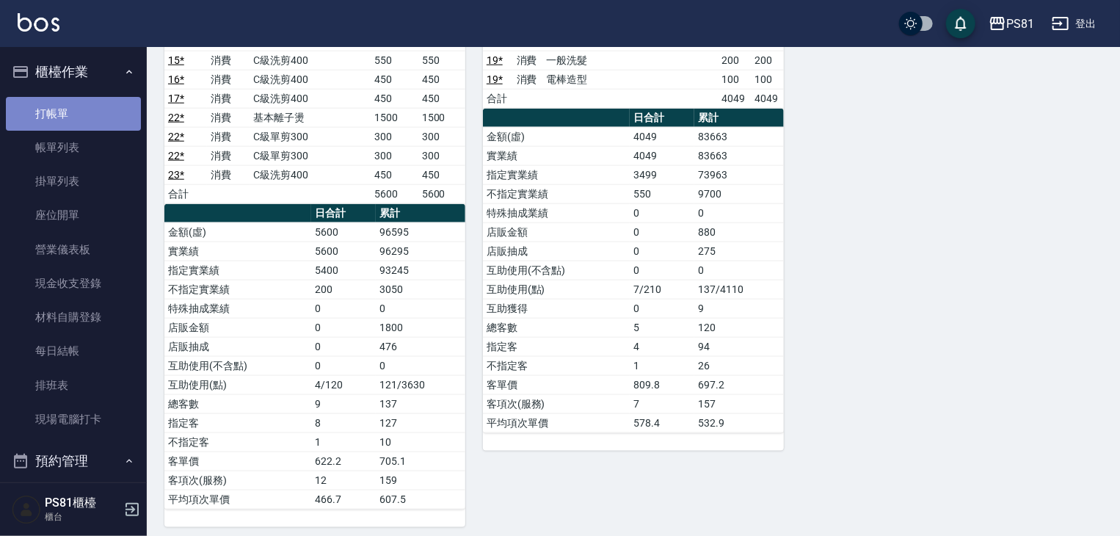
click at [74, 117] on link "打帳單" at bounding box center [73, 114] width 135 height 34
